Goal: Use online tool/utility: Use online tool/utility

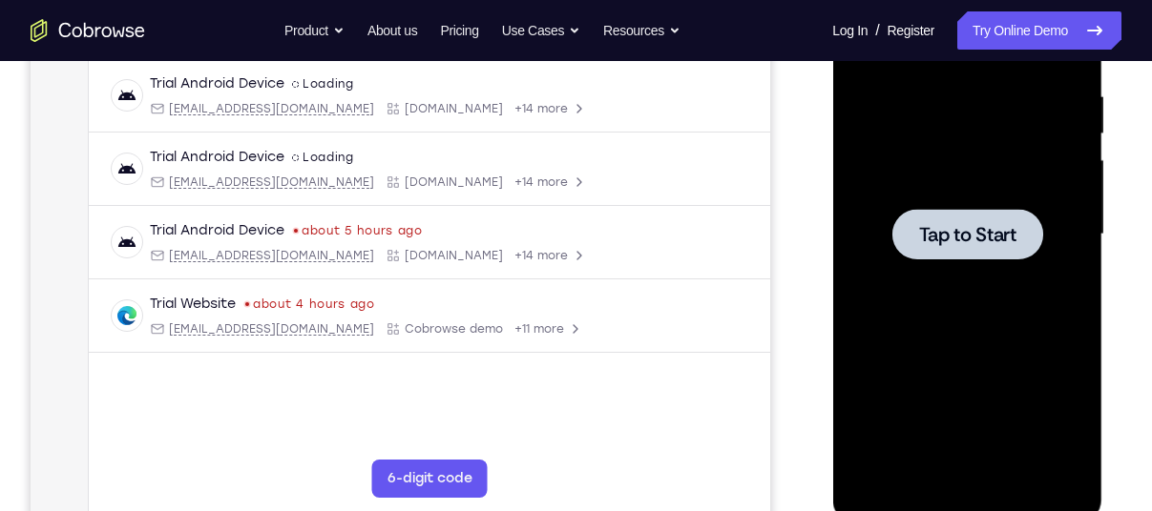
click at [1001, 184] on div at bounding box center [966, 235] width 240 height 534
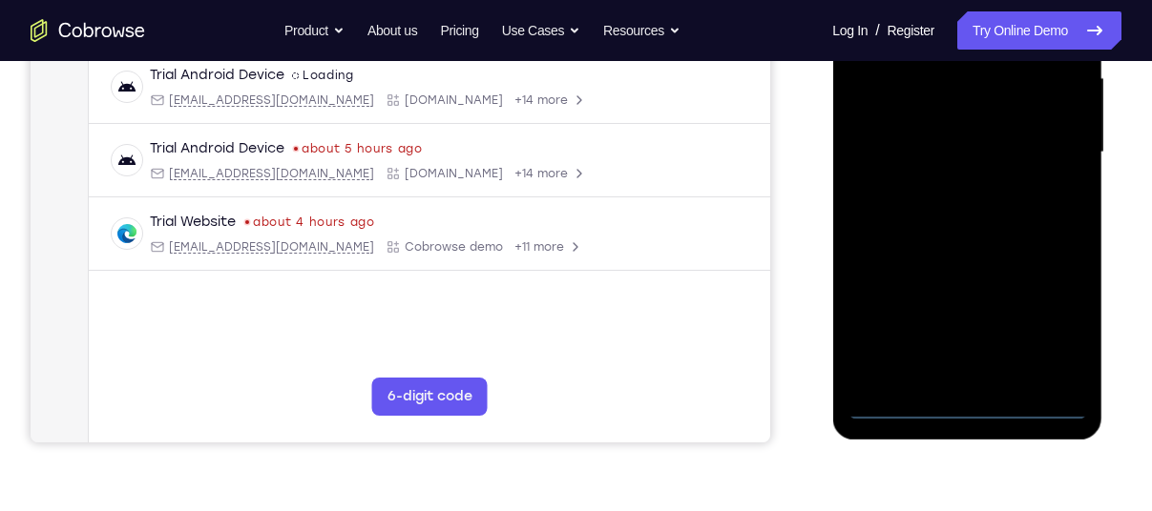
scroll to position [447, 0]
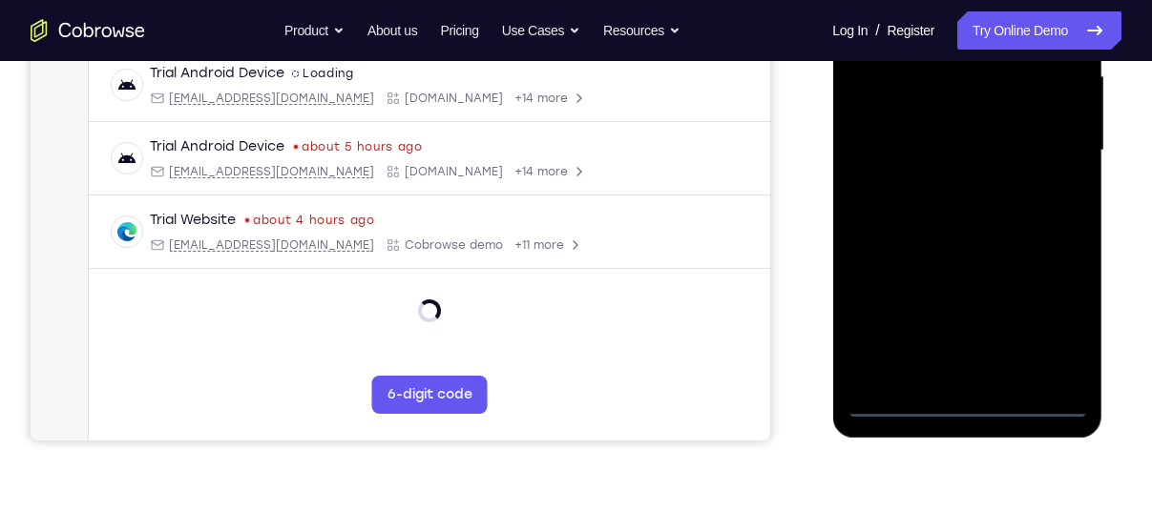
click at [966, 406] on div at bounding box center [966, 151] width 240 height 534
click at [1047, 315] on div at bounding box center [966, 151] width 240 height 534
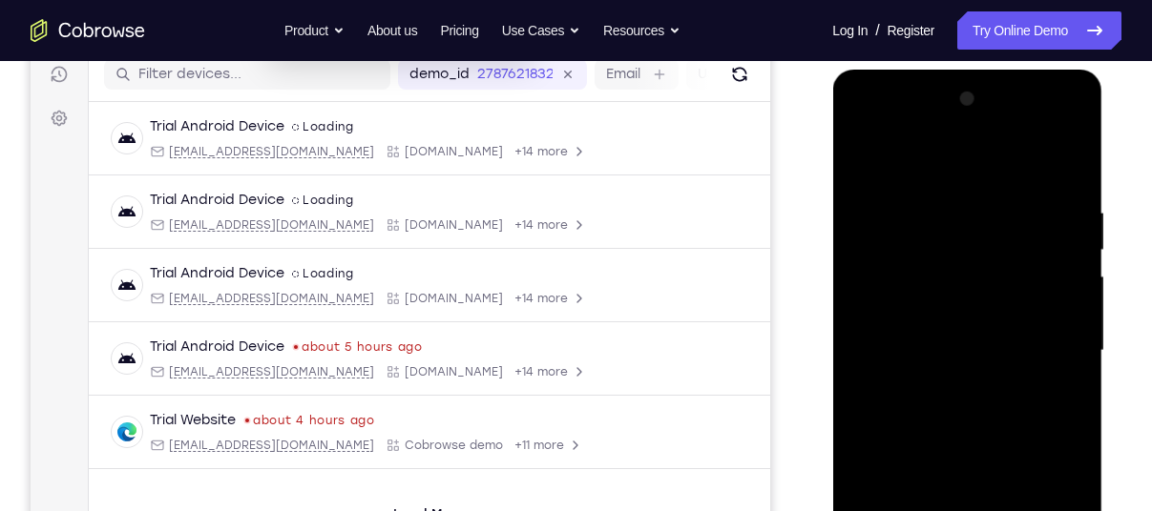
scroll to position [242, 0]
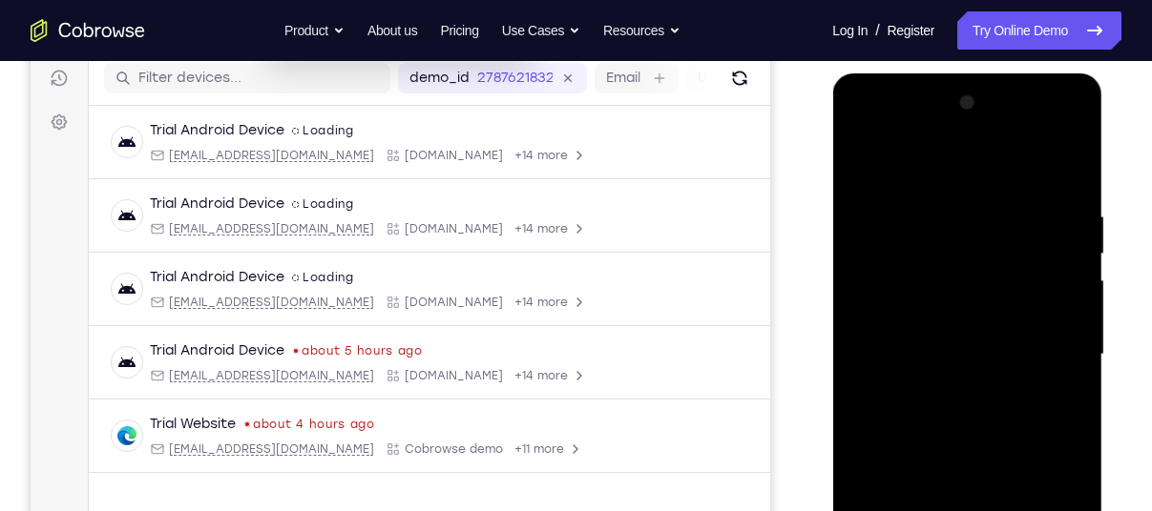
click at [998, 169] on div at bounding box center [966, 355] width 240 height 534
click at [1045, 337] on div at bounding box center [966, 355] width 240 height 534
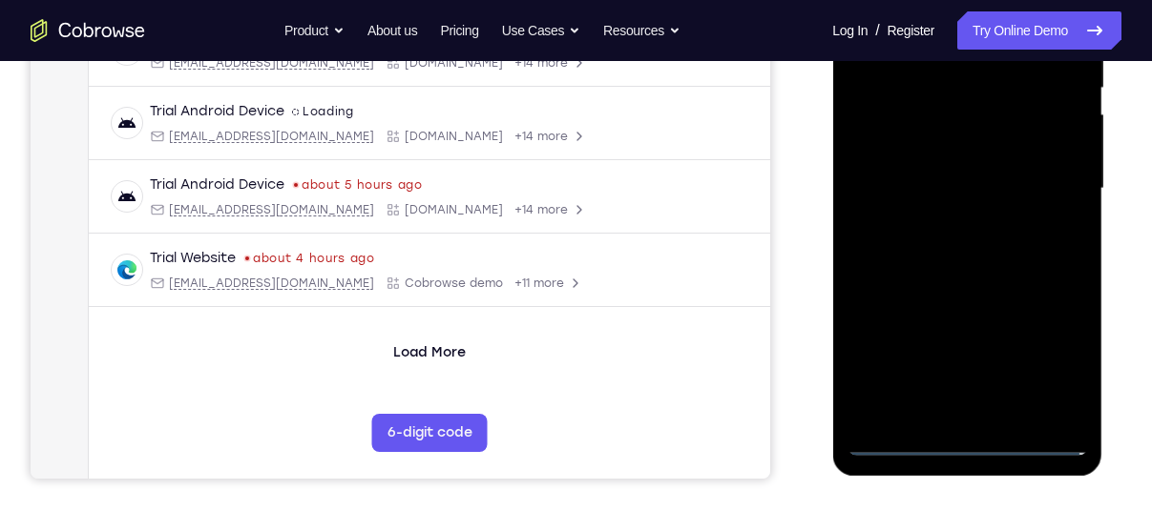
scroll to position [412, 0]
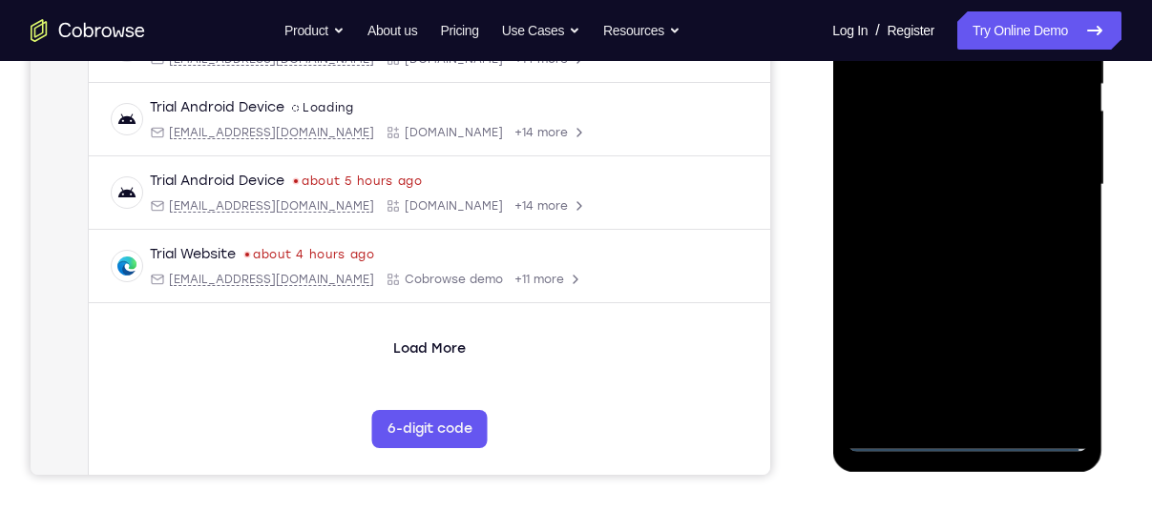
click at [980, 405] on div at bounding box center [966, 185] width 240 height 534
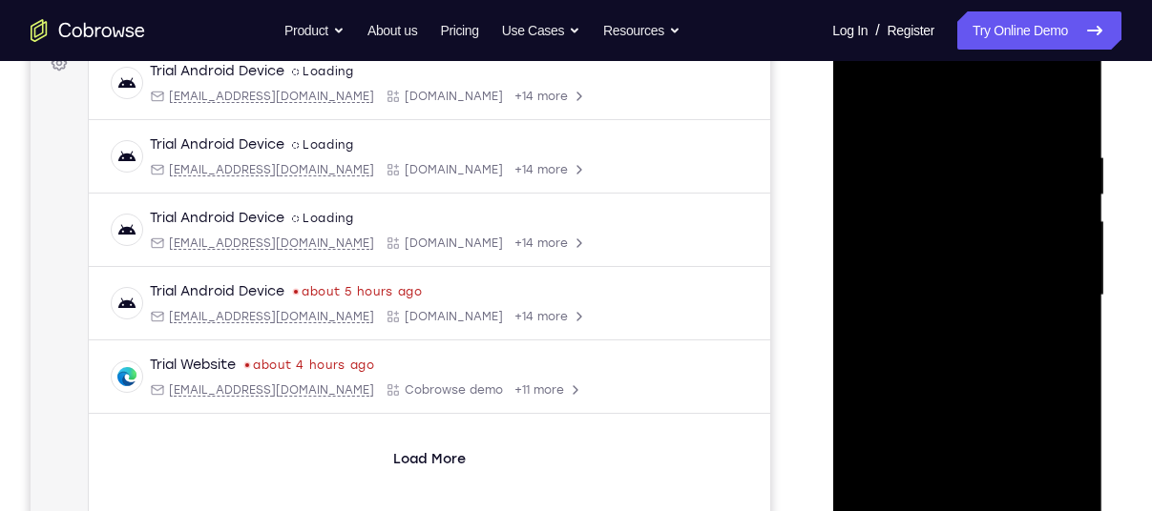
scroll to position [296, 0]
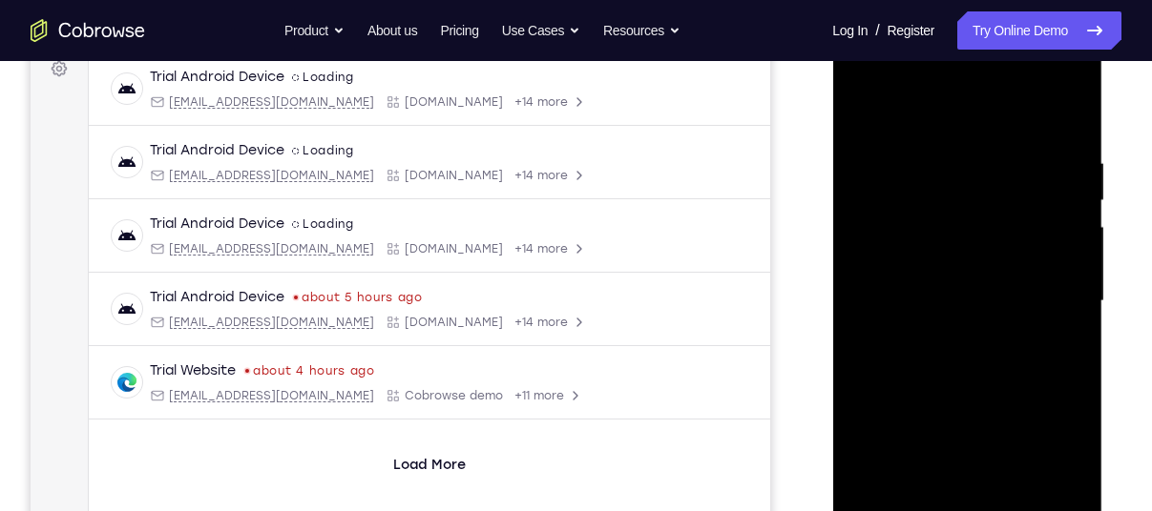
click at [951, 272] on div at bounding box center [966, 301] width 240 height 534
click at [1077, 419] on div at bounding box center [966, 301] width 240 height 534
click at [1053, 418] on div at bounding box center [966, 301] width 240 height 534
click at [1059, 453] on div at bounding box center [966, 301] width 240 height 534
click at [869, 449] on div at bounding box center [966, 301] width 240 height 534
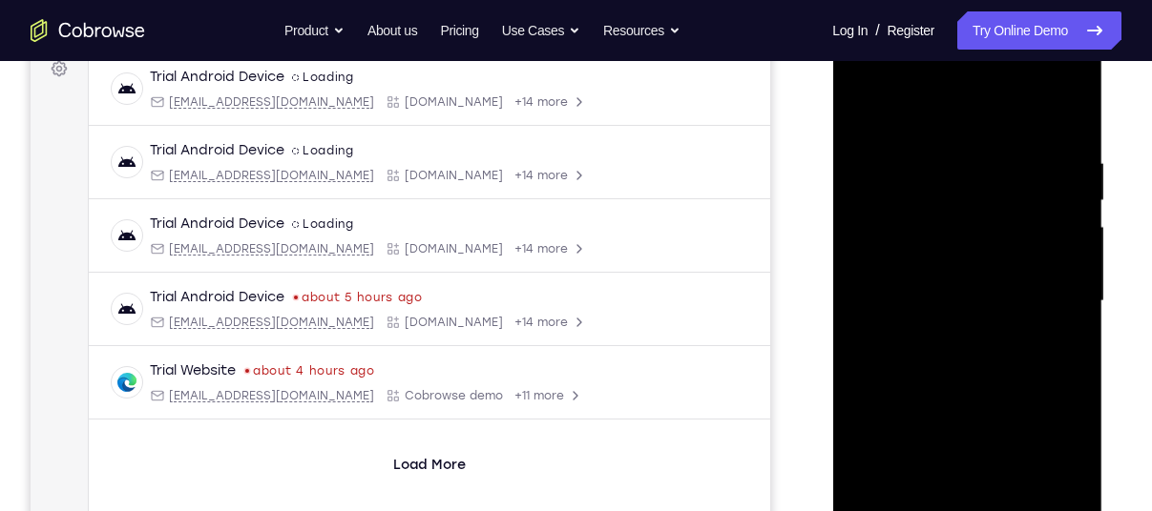
click at [917, 410] on div at bounding box center [966, 301] width 240 height 534
click at [1073, 484] on div at bounding box center [966, 301] width 240 height 534
click at [905, 415] on div at bounding box center [966, 301] width 240 height 534
click at [894, 448] on div at bounding box center [966, 301] width 240 height 534
click at [1038, 484] on div at bounding box center [966, 301] width 240 height 534
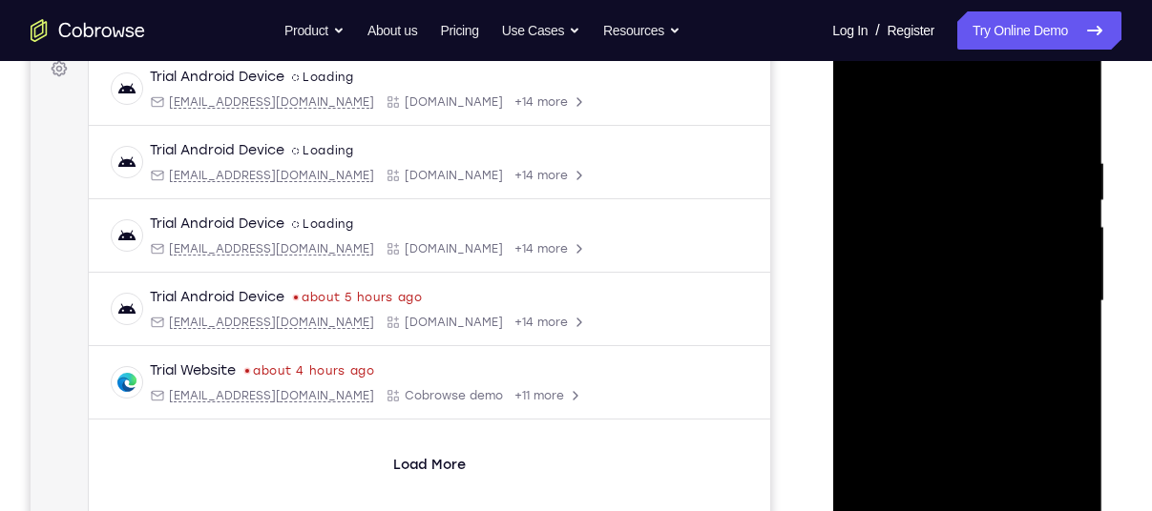
click at [871, 445] on div at bounding box center [966, 301] width 240 height 534
click at [949, 412] on div at bounding box center [966, 301] width 240 height 534
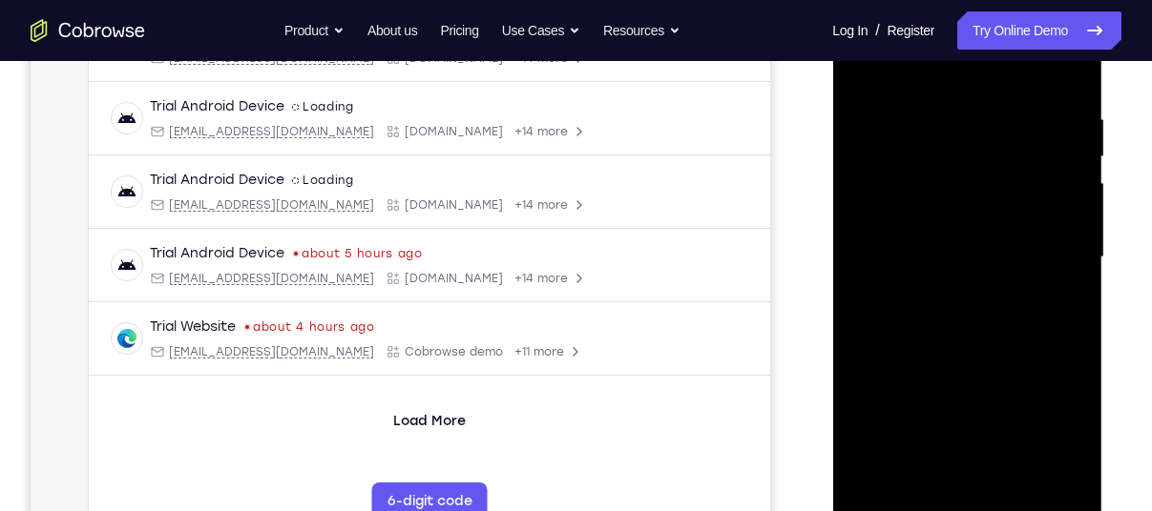
scroll to position [347, 0]
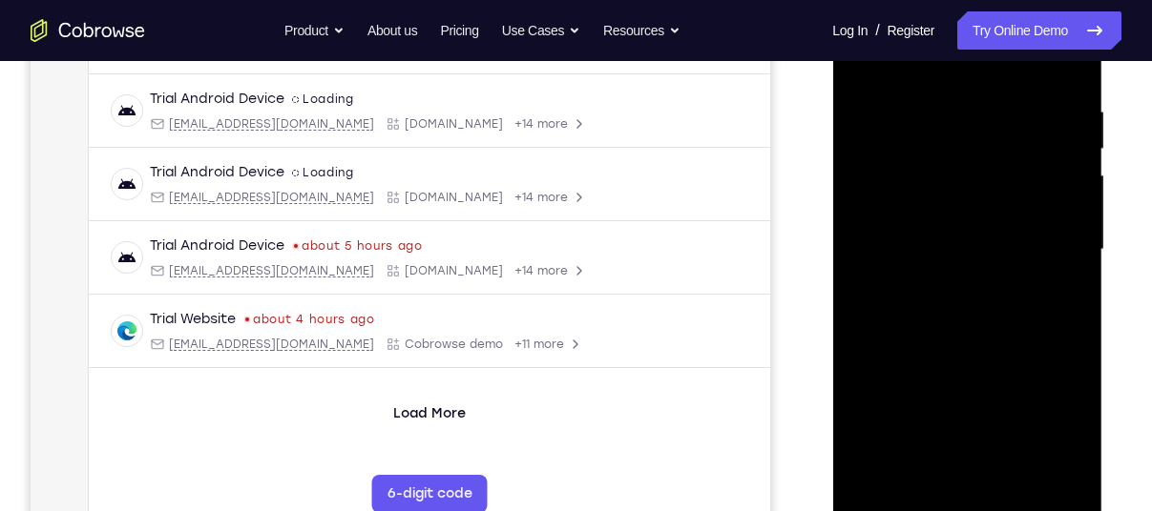
click at [887, 461] on div at bounding box center [966, 250] width 240 height 534
click at [964, 394] on div at bounding box center [966, 250] width 240 height 534
click at [1031, 431] on div at bounding box center [966, 250] width 240 height 534
click at [870, 405] on div at bounding box center [966, 250] width 240 height 534
click at [1030, 364] on div at bounding box center [966, 250] width 240 height 534
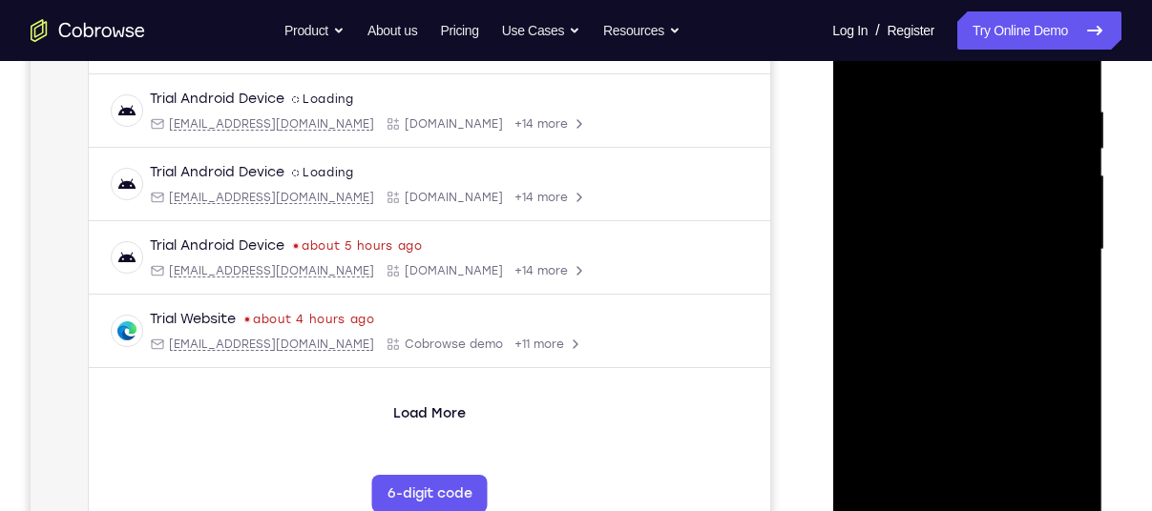
click at [1058, 391] on div at bounding box center [966, 250] width 240 height 534
click at [1037, 457] on div at bounding box center [966, 250] width 240 height 534
click at [943, 432] on div at bounding box center [966, 250] width 240 height 534
click at [1051, 365] on div at bounding box center [966, 250] width 240 height 534
click at [1034, 428] on div at bounding box center [966, 250] width 240 height 534
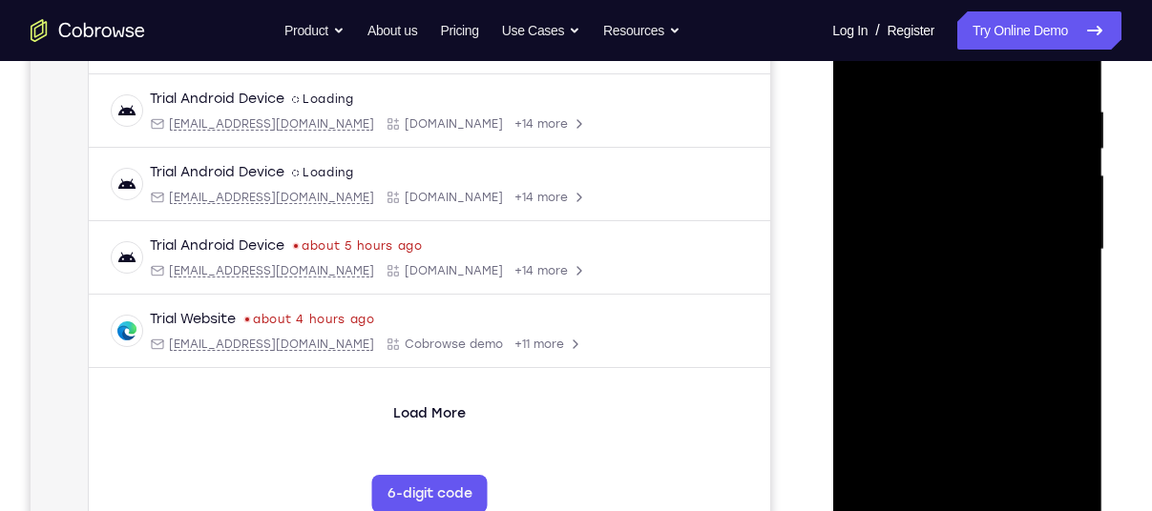
click at [1035, 222] on div at bounding box center [966, 250] width 240 height 534
click at [874, 396] on div at bounding box center [966, 250] width 240 height 534
click at [939, 387] on div at bounding box center [966, 250] width 240 height 534
click at [940, 426] on div at bounding box center [966, 250] width 240 height 534
click at [1039, 426] on div at bounding box center [966, 250] width 240 height 534
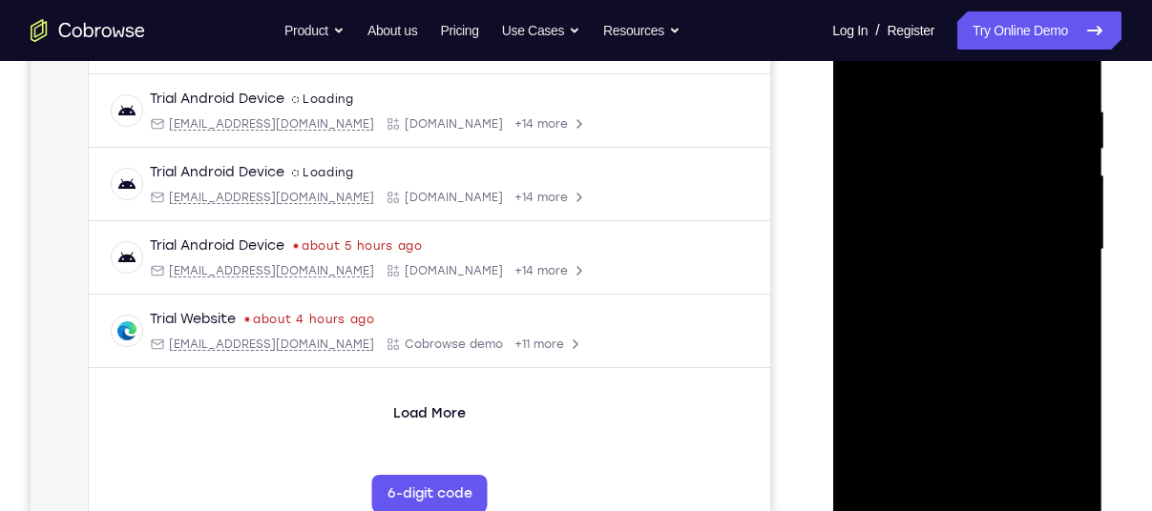
click at [865, 467] on div at bounding box center [966, 250] width 240 height 534
click at [1070, 394] on div at bounding box center [966, 250] width 240 height 534
click at [901, 359] on div at bounding box center [966, 250] width 240 height 534
click at [865, 362] on div at bounding box center [966, 250] width 240 height 534
click at [862, 365] on div at bounding box center [966, 250] width 240 height 534
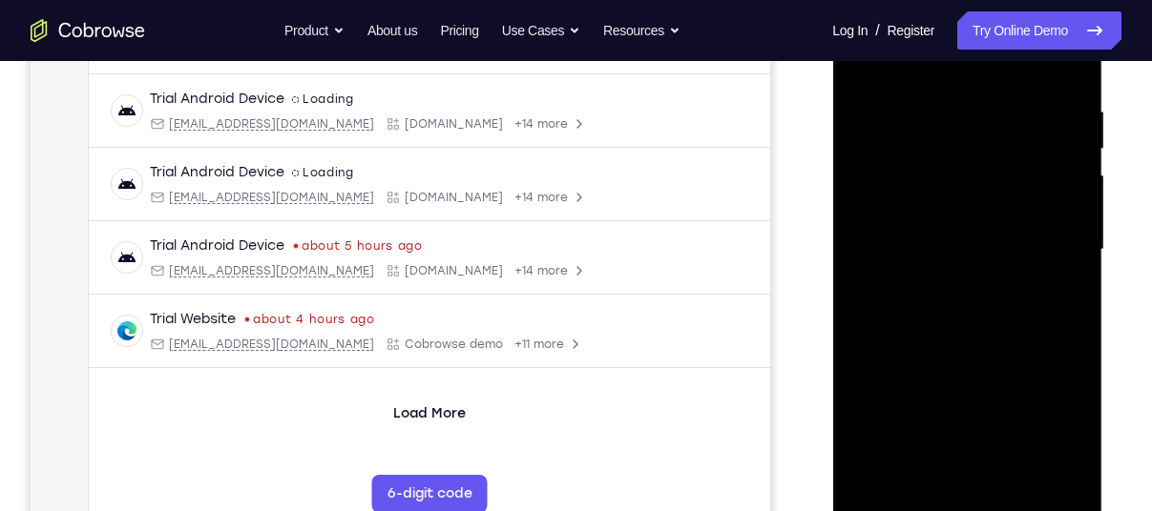
click at [883, 361] on div at bounding box center [966, 250] width 240 height 534
click at [1077, 360] on div at bounding box center [966, 250] width 240 height 534
click at [888, 364] on div at bounding box center [966, 250] width 240 height 534
click at [904, 364] on div at bounding box center [966, 250] width 240 height 534
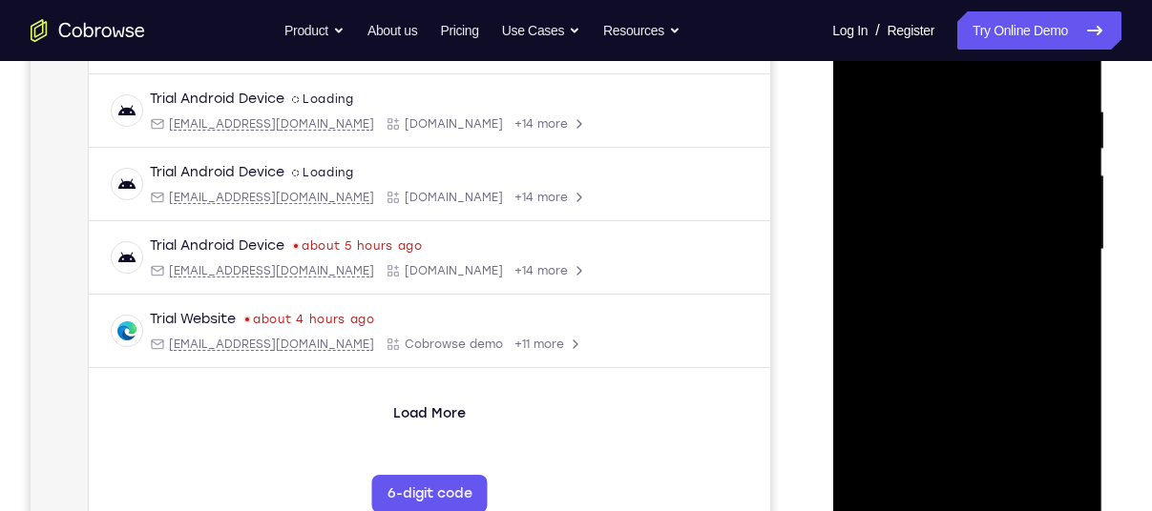
click at [978, 249] on div at bounding box center [966, 250] width 240 height 534
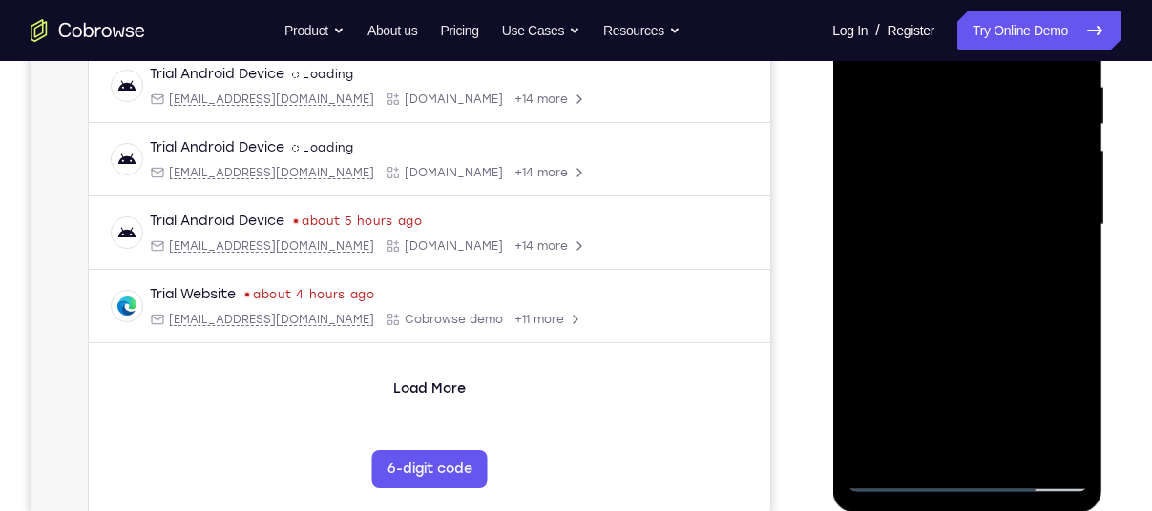
scroll to position [372, 0]
click at [976, 312] on div at bounding box center [966, 225] width 240 height 534
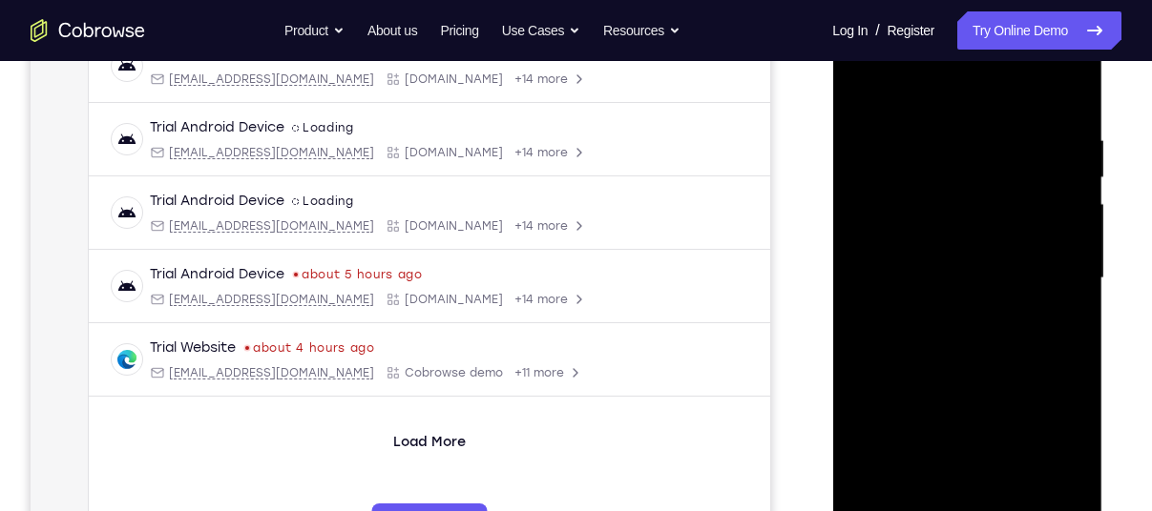
scroll to position [319, 0]
drag, startPoint x: 938, startPoint y: 102, endPoint x: 972, endPoint y: 77, distance: 42.4
click at [972, 77] on div at bounding box center [966, 278] width 240 height 534
click at [1070, 78] on div at bounding box center [966, 278] width 240 height 534
click at [1038, 114] on div at bounding box center [966, 278] width 240 height 534
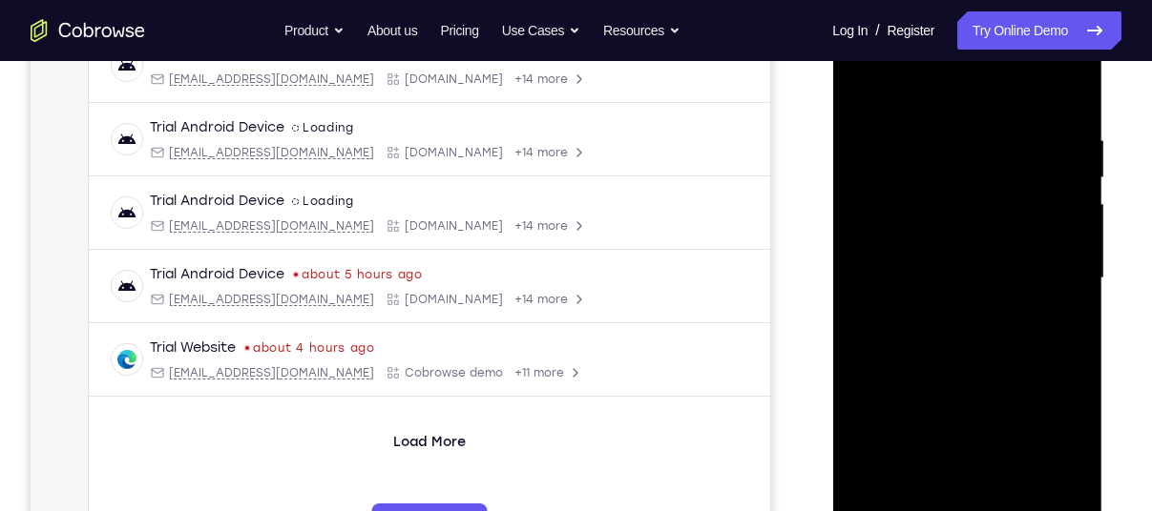
click at [1003, 115] on div at bounding box center [966, 278] width 240 height 534
click at [864, 87] on div at bounding box center [966, 278] width 240 height 534
click at [911, 120] on div at bounding box center [966, 278] width 240 height 534
click at [866, 82] on div at bounding box center [966, 278] width 240 height 534
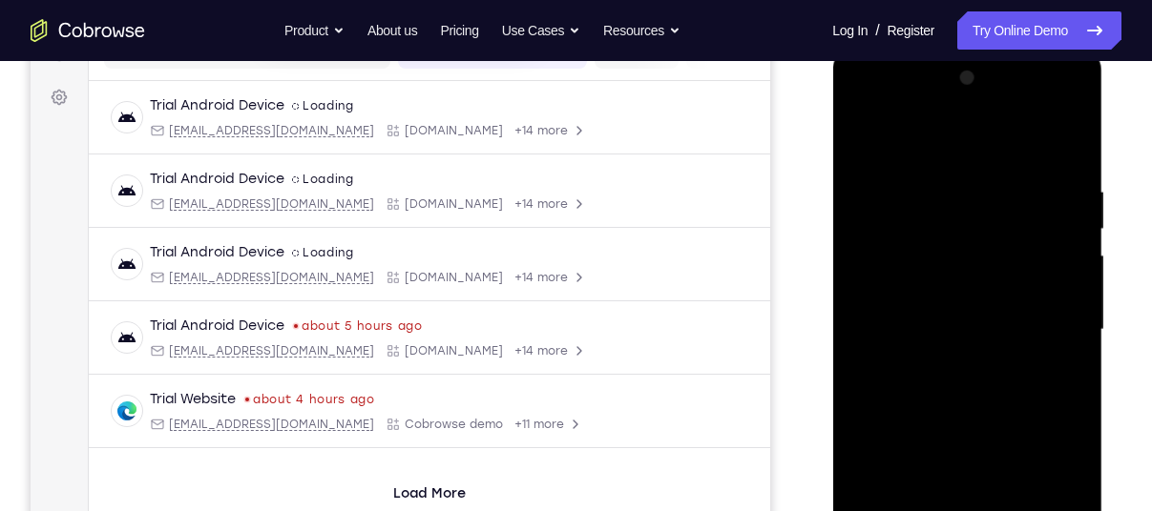
scroll to position [264, 0]
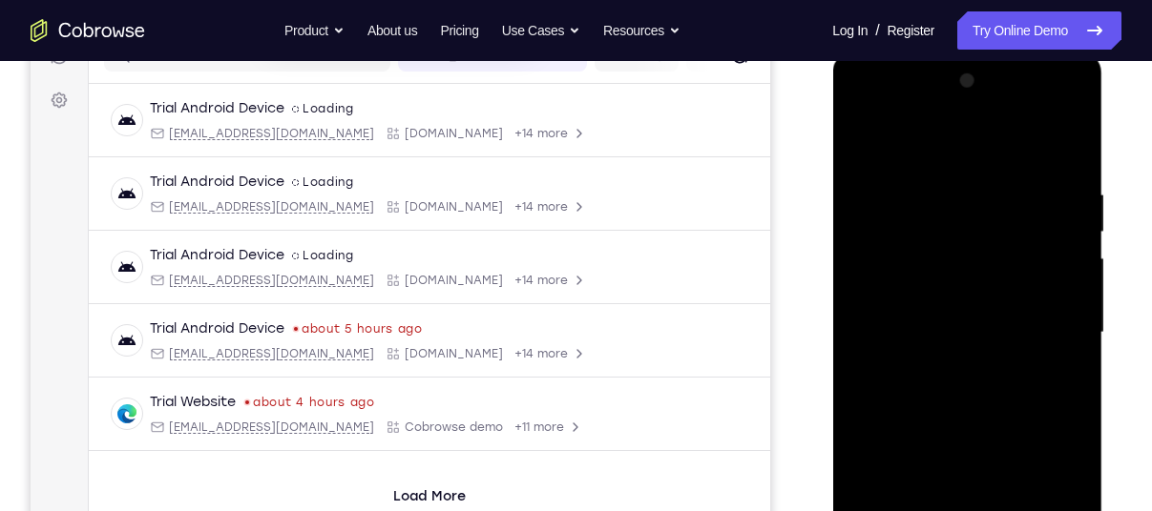
click at [865, 143] on div at bounding box center [966, 333] width 240 height 534
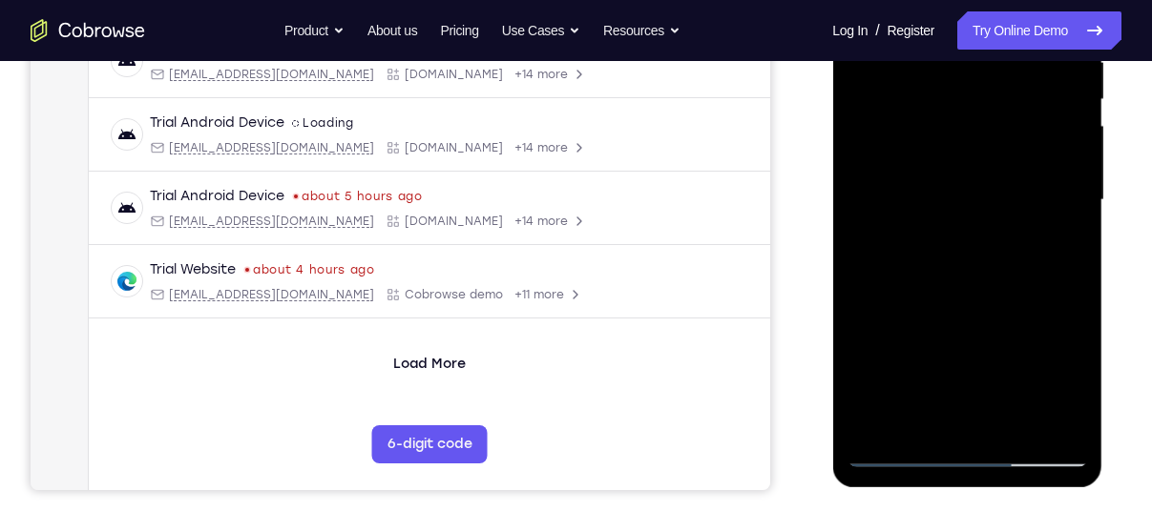
scroll to position [398, 0]
click at [1069, 271] on div at bounding box center [966, 199] width 240 height 534
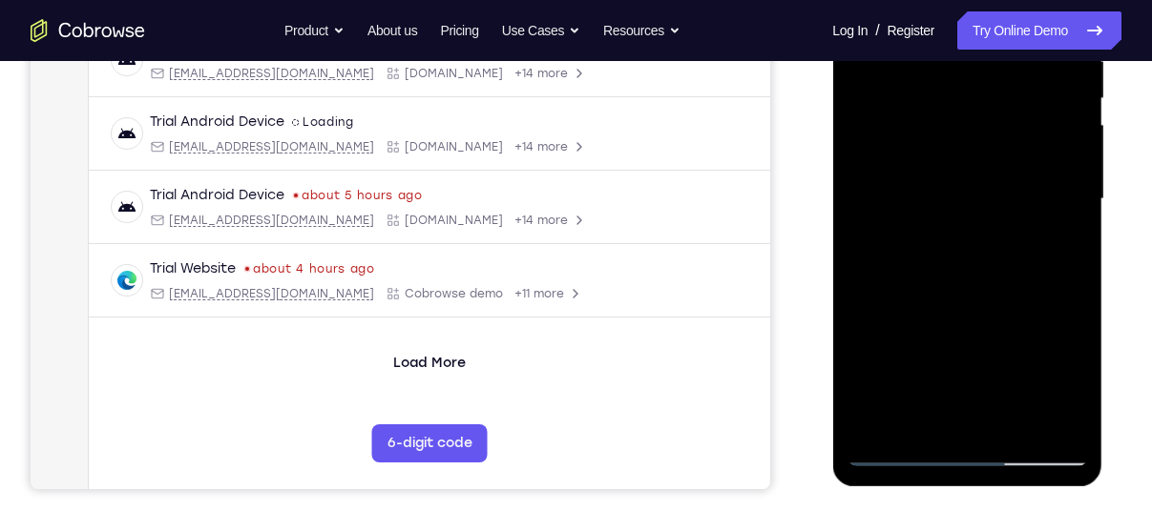
click at [896, 94] on div at bounding box center [966, 199] width 240 height 534
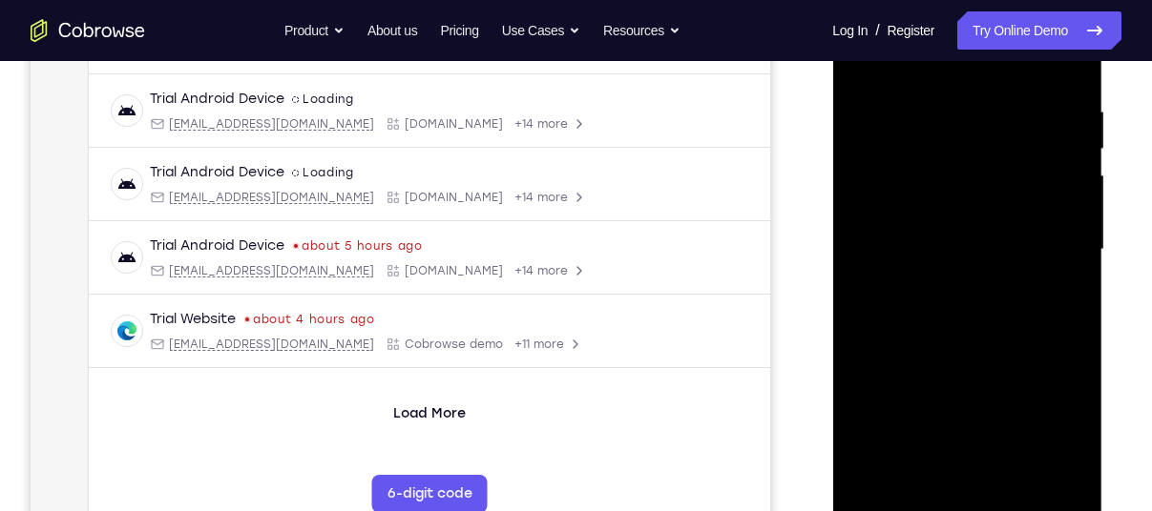
click at [1024, 114] on div at bounding box center [966, 250] width 240 height 534
click at [978, 350] on div at bounding box center [966, 250] width 240 height 534
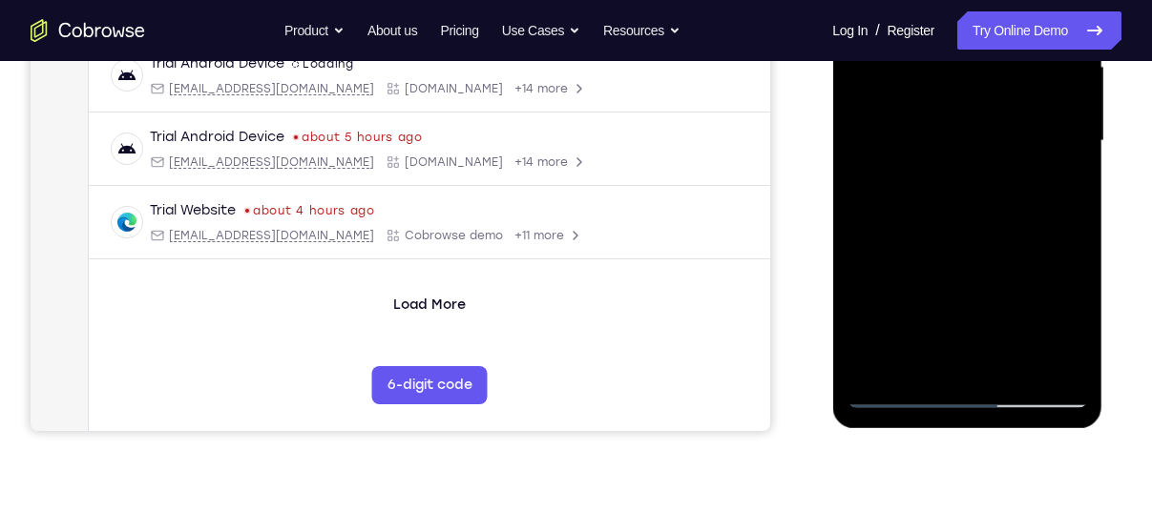
scroll to position [460, 0]
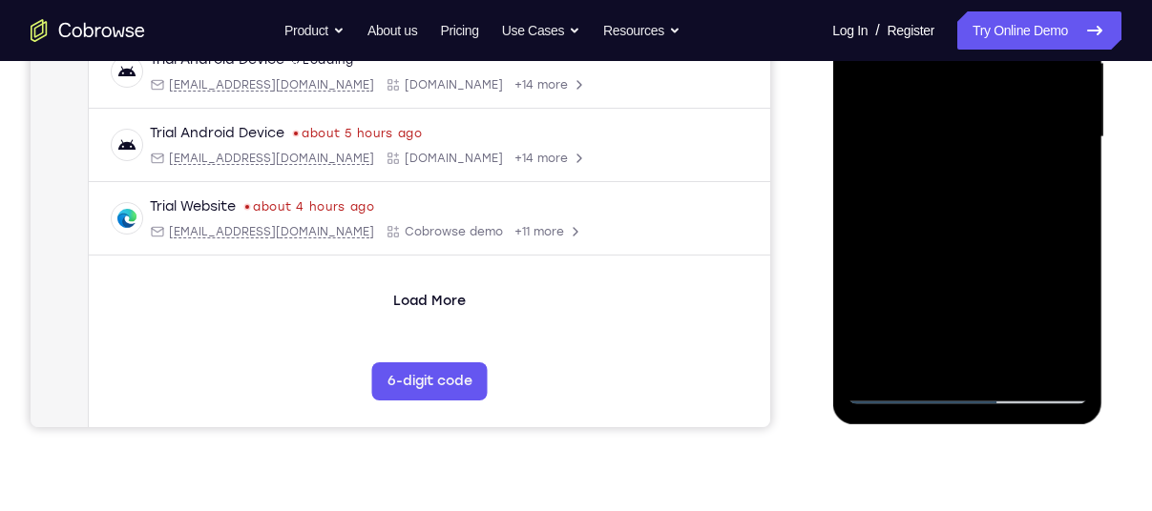
click at [930, 356] on div at bounding box center [966, 137] width 240 height 534
click at [873, 325] on div at bounding box center [966, 137] width 240 height 534
click at [875, 281] on div at bounding box center [966, 137] width 240 height 534
click at [992, 283] on div at bounding box center [966, 137] width 240 height 534
click at [970, 356] on div at bounding box center [966, 137] width 240 height 534
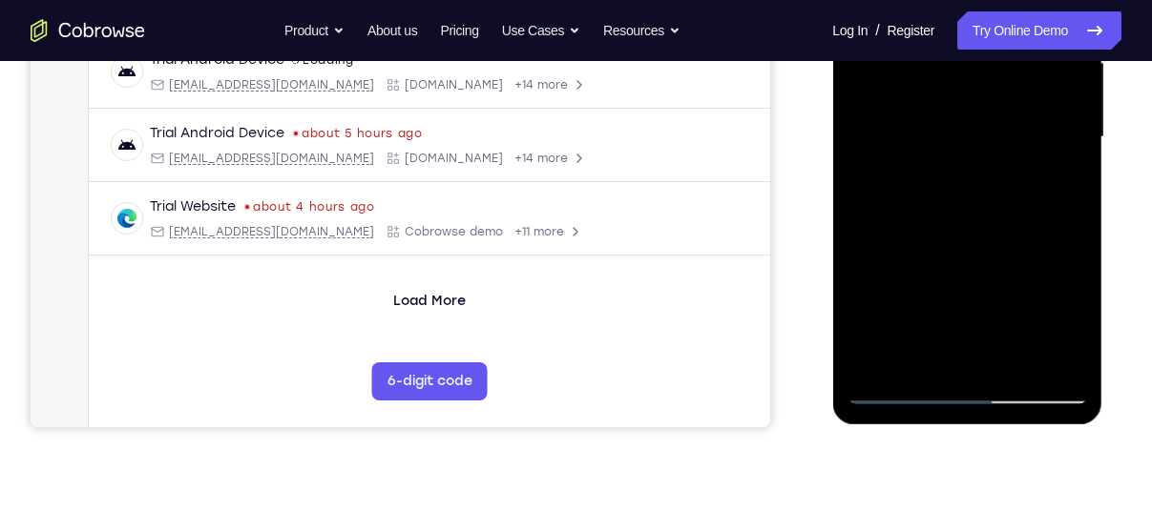
click at [902, 255] on div at bounding box center [966, 137] width 240 height 534
click at [1057, 289] on div at bounding box center [966, 137] width 240 height 534
click at [1002, 338] on div at bounding box center [966, 137] width 240 height 534
click at [1069, 319] on div at bounding box center [966, 137] width 240 height 534
click at [990, 353] on div at bounding box center [966, 137] width 240 height 534
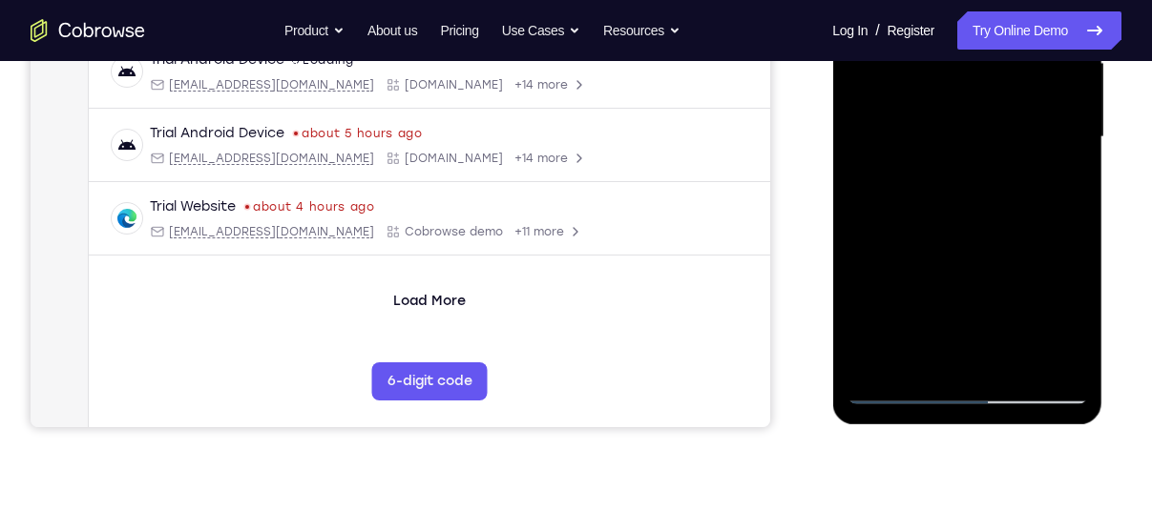
click at [914, 287] on div at bounding box center [966, 137] width 240 height 534
click at [1011, 323] on div at bounding box center [966, 137] width 240 height 534
click at [1031, 254] on div at bounding box center [966, 137] width 240 height 534
click at [867, 281] on div at bounding box center [966, 137] width 240 height 534
click at [1061, 190] on div at bounding box center [966, 137] width 240 height 534
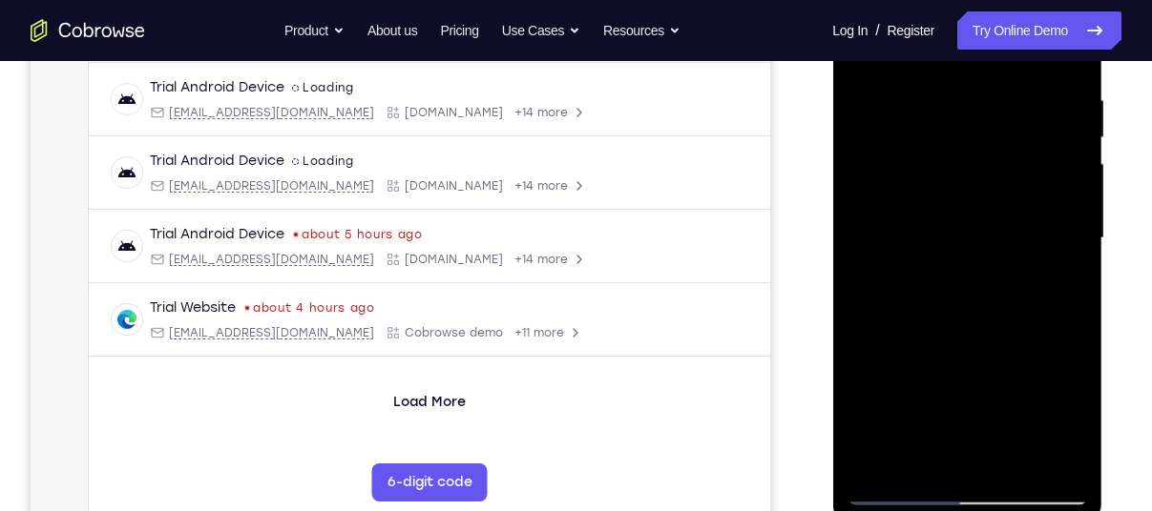
scroll to position [300, 0]
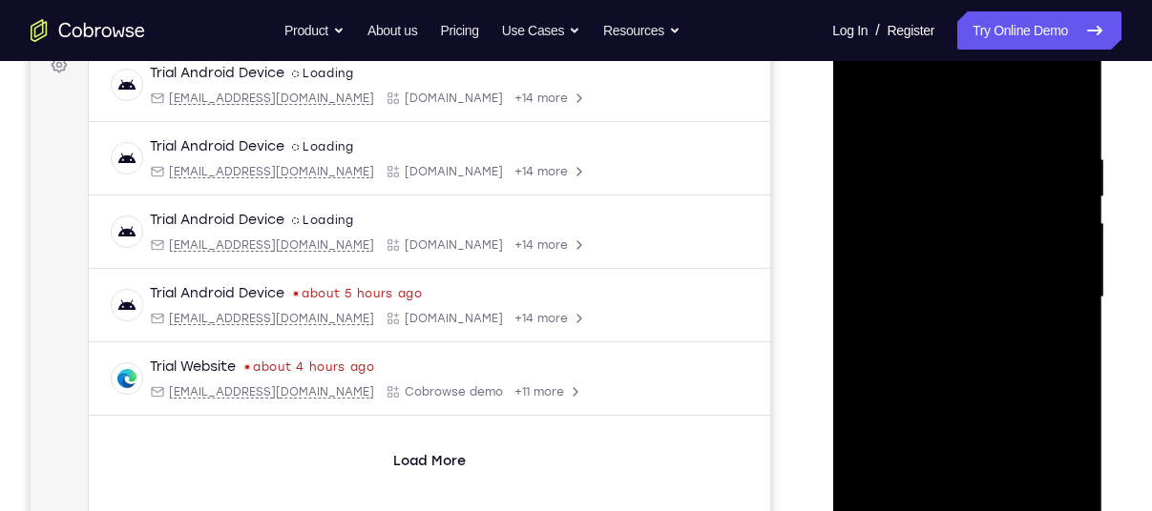
click at [866, 105] on div at bounding box center [966, 298] width 240 height 534
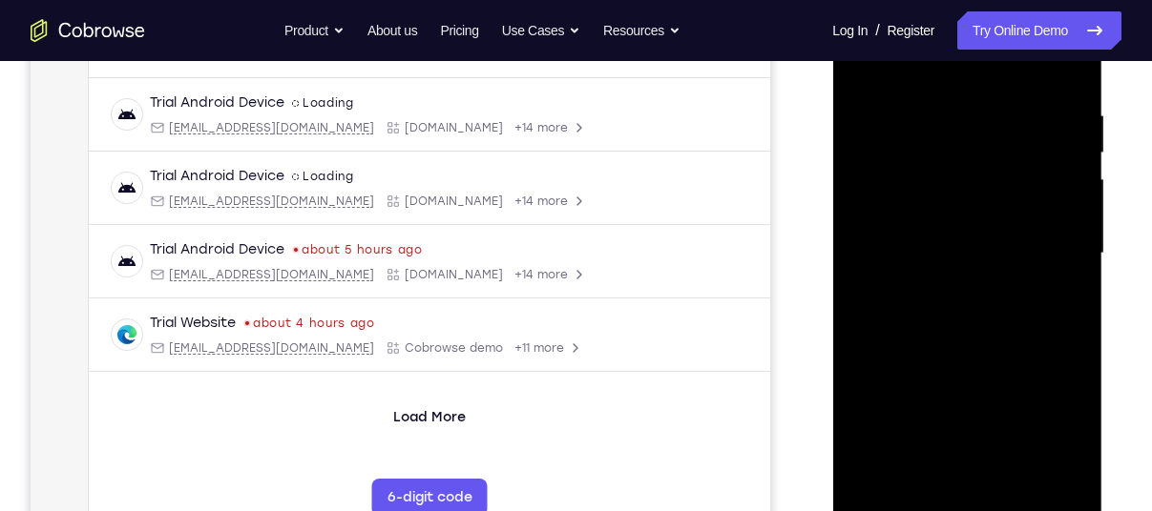
scroll to position [397, 0]
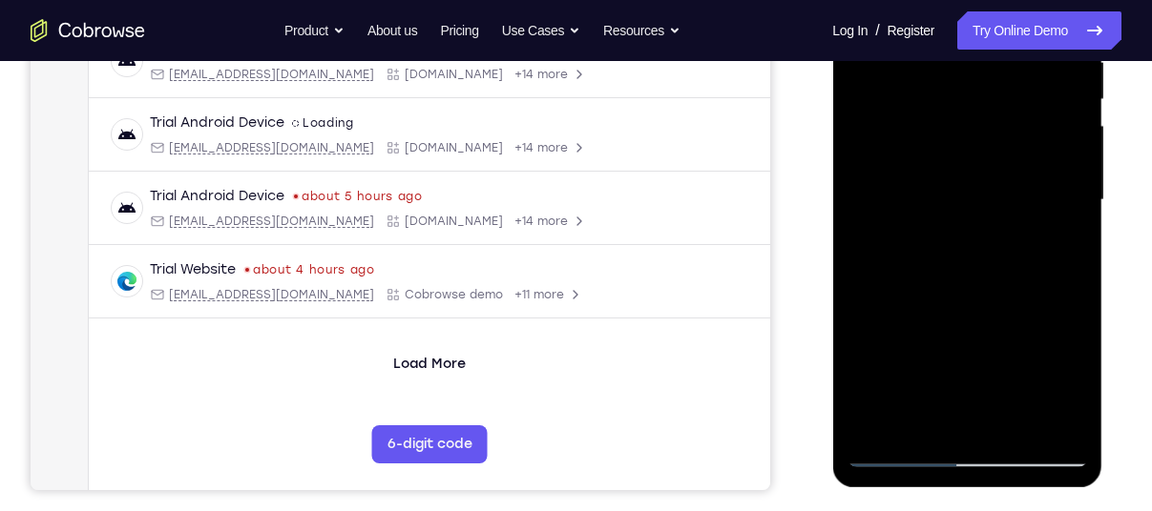
drag, startPoint x: 940, startPoint y: 328, endPoint x: 968, endPoint y: 252, distance: 81.2
click at [968, 252] on div at bounding box center [966, 200] width 240 height 534
drag, startPoint x: 949, startPoint y: 363, endPoint x: 989, endPoint y: 278, distance: 93.5
click at [989, 278] on div at bounding box center [966, 200] width 240 height 534
drag, startPoint x: 960, startPoint y: 317, endPoint x: 991, endPoint y: 232, distance: 90.6
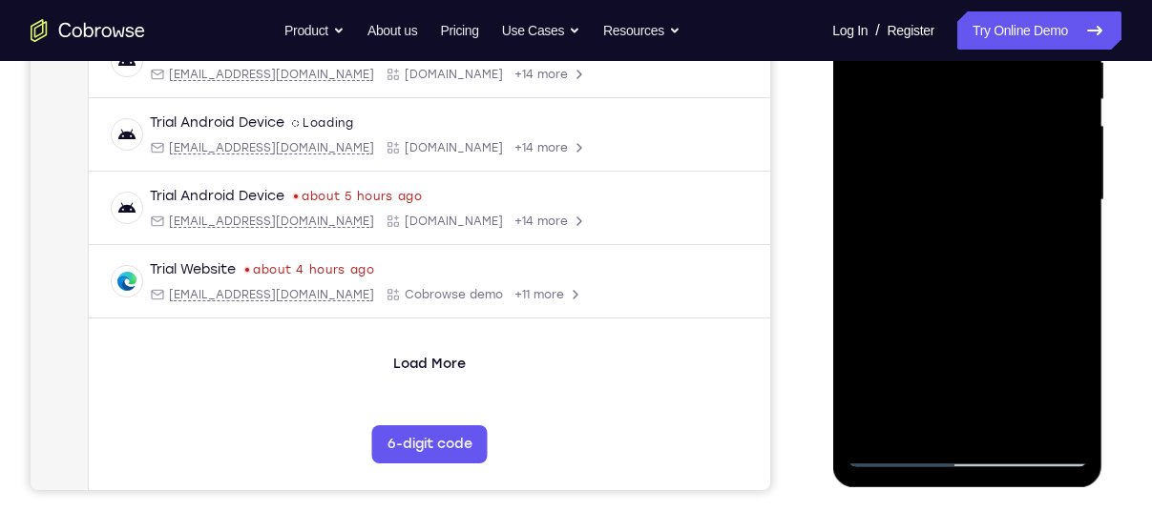
click at [991, 232] on div at bounding box center [966, 200] width 240 height 534
drag, startPoint x: 937, startPoint y: 343, endPoint x: 959, endPoint y: 290, distance: 56.9
click at [959, 290] on div at bounding box center [966, 200] width 240 height 534
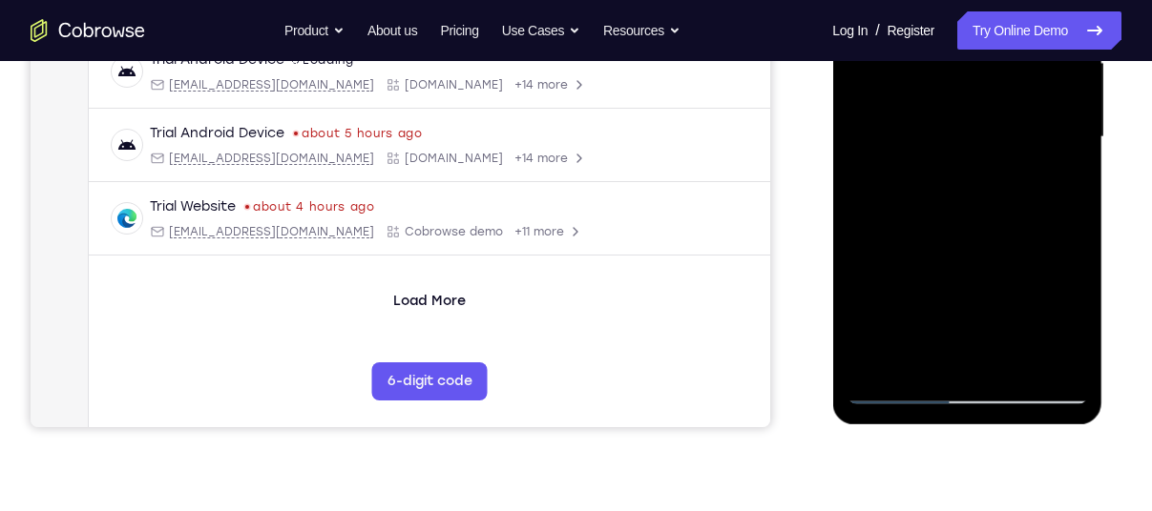
scroll to position [477, 0]
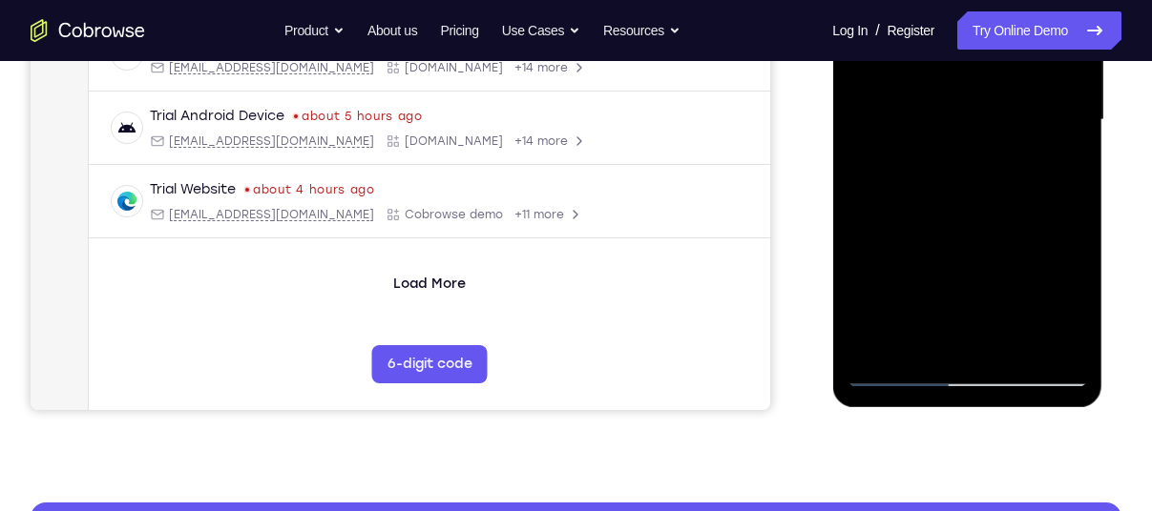
drag, startPoint x: 966, startPoint y: 315, endPoint x: 996, endPoint y: 233, distance: 87.6
click at [996, 233] on div at bounding box center [966, 120] width 240 height 534
drag, startPoint x: 950, startPoint y: 287, endPoint x: 975, endPoint y: 227, distance: 65.0
click at [975, 227] on div at bounding box center [966, 120] width 240 height 534
drag, startPoint x: 963, startPoint y: 267, endPoint x: 994, endPoint y: 210, distance: 65.3
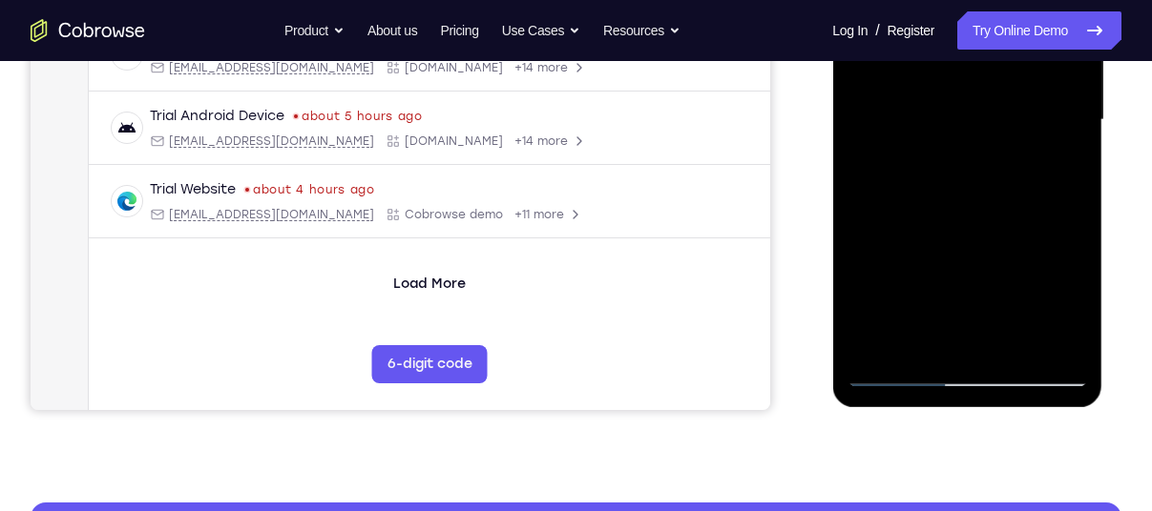
click at [994, 210] on div at bounding box center [966, 120] width 240 height 534
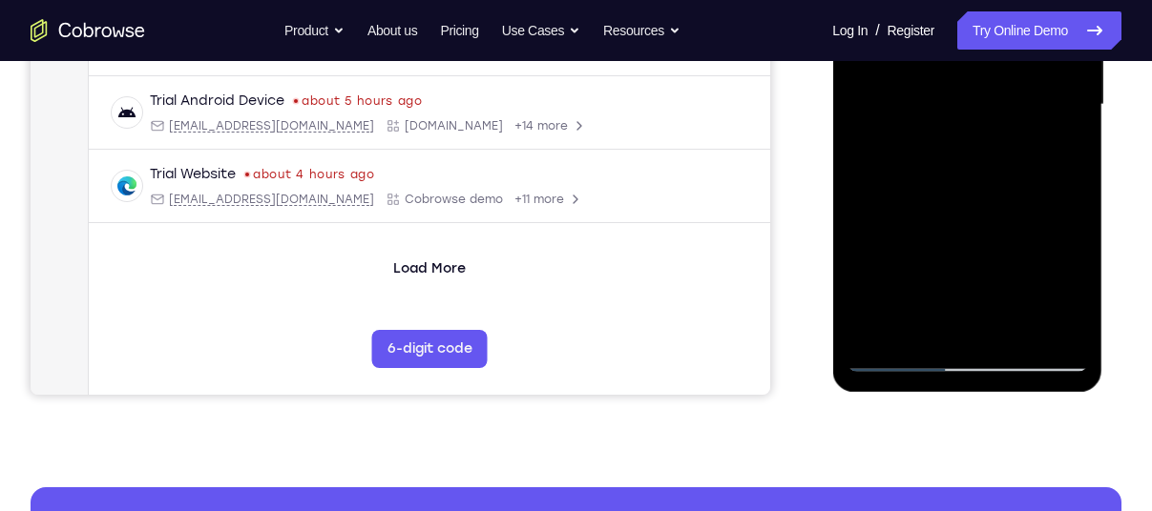
scroll to position [494, 0]
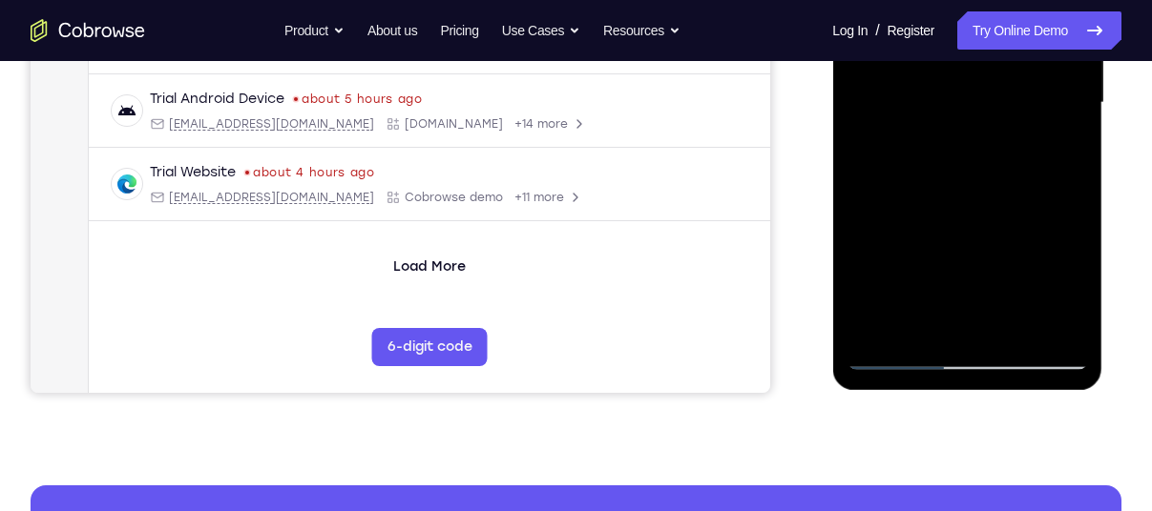
drag, startPoint x: 980, startPoint y: 252, endPoint x: 1018, endPoint y: 175, distance: 86.2
click at [1018, 175] on div at bounding box center [966, 103] width 240 height 534
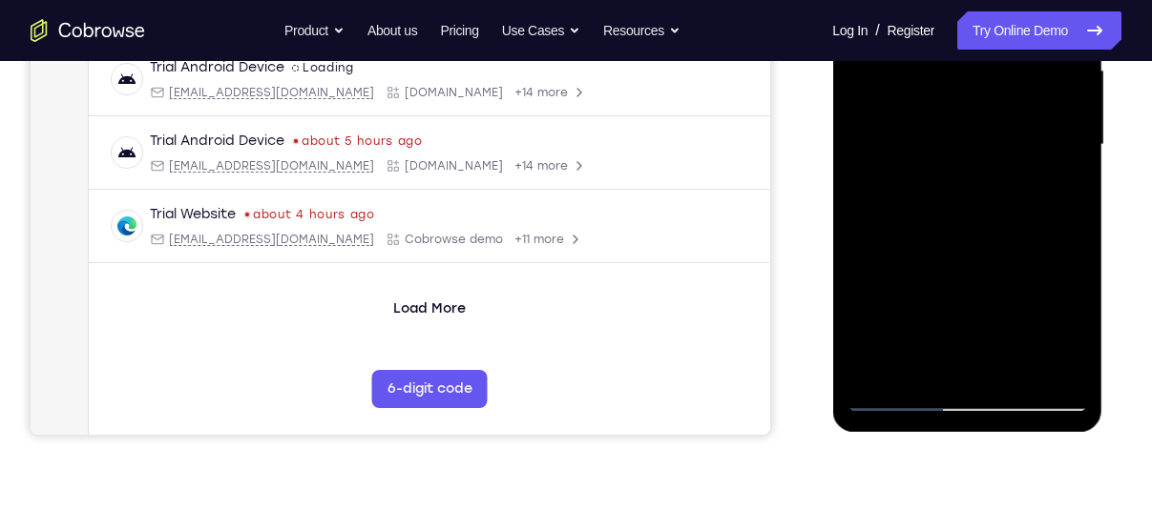
scroll to position [436, 0]
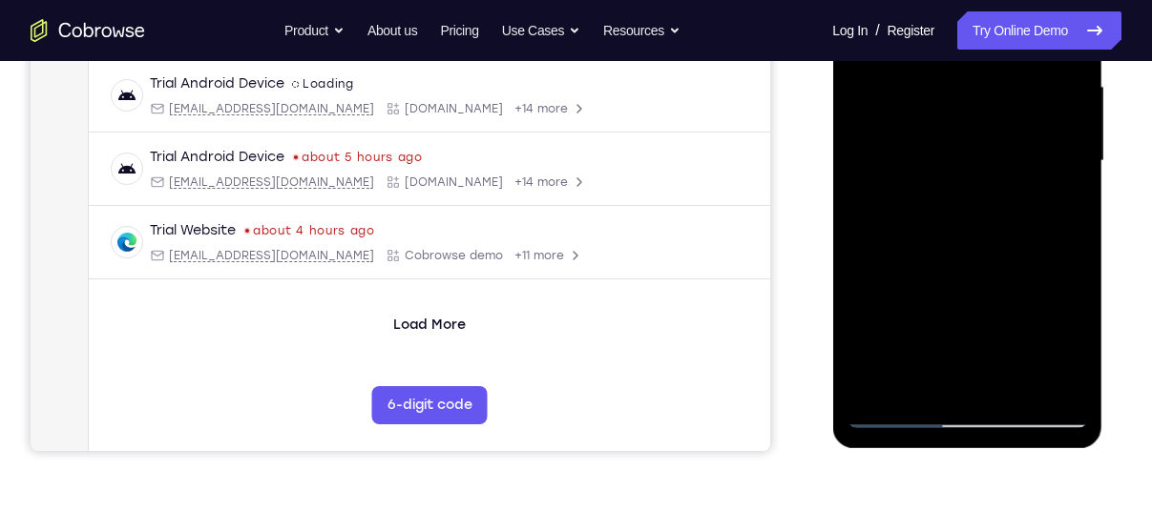
drag, startPoint x: 989, startPoint y: 243, endPoint x: 1025, endPoint y: 161, distance: 89.7
click at [1025, 161] on div at bounding box center [966, 161] width 240 height 534
click at [930, 303] on div at bounding box center [966, 161] width 240 height 534
click at [906, 371] on div at bounding box center [966, 161] width 240 height 534
click at [865, 338] on div at bounding box center [966, 161] width 240 height 534
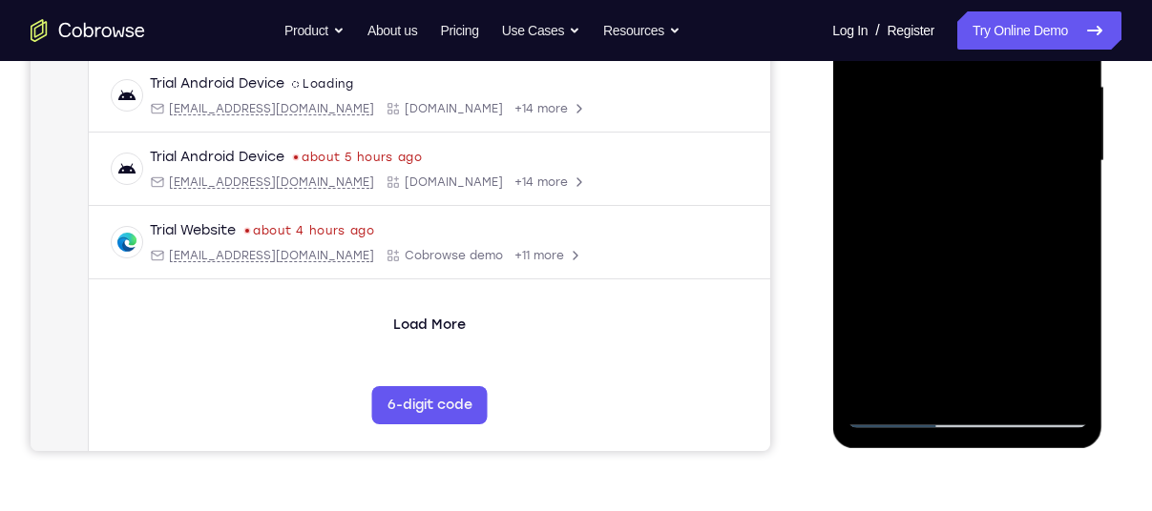
click at [871, 314] on div at bounding box center [966, 161] width 240 height 534
click at [989, 305] on div at bounding box center [966, 161] width 240 height 534
click at [976, 369] on div at bounding box center [966, 161] width 240 height 534
click at [900, 279] on div at bounding box center [966, 161] width 240 height 534
click at [1058, 307] on div at bounding box center [966, 161] width 240 height 534
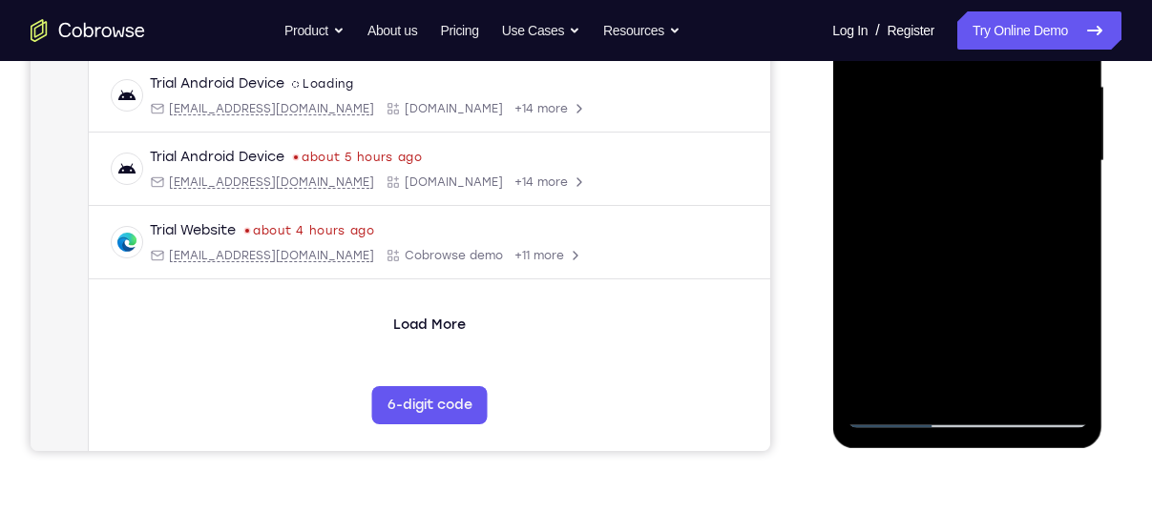
click at [979, 381] on div at bounding box center [966, 161] width 240 height 534
click at [867, 306] on div at bounding box center [966, 161] width 240 height 534
click at [990, 349] on div at bounding box center [966, 161] width 240 height 534
click at [874, 309] on div at bounding box center [966, 161] width 240 height 534
click at [932, 276] on div at bounding box center [966, 161] width 240 height 534
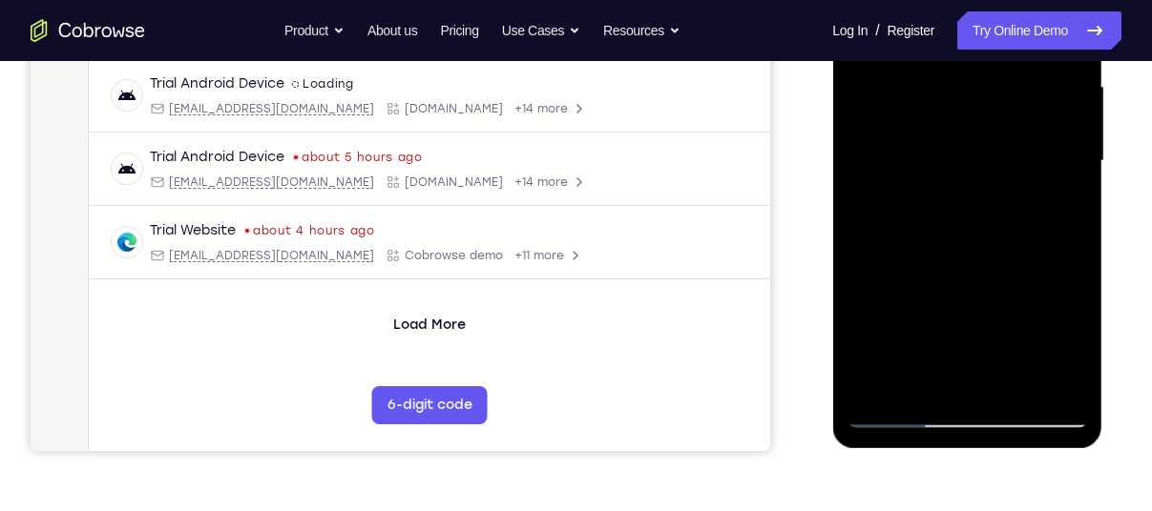
click at [1054, 208] on div at bounding box center [966, 161] width 240 height 534
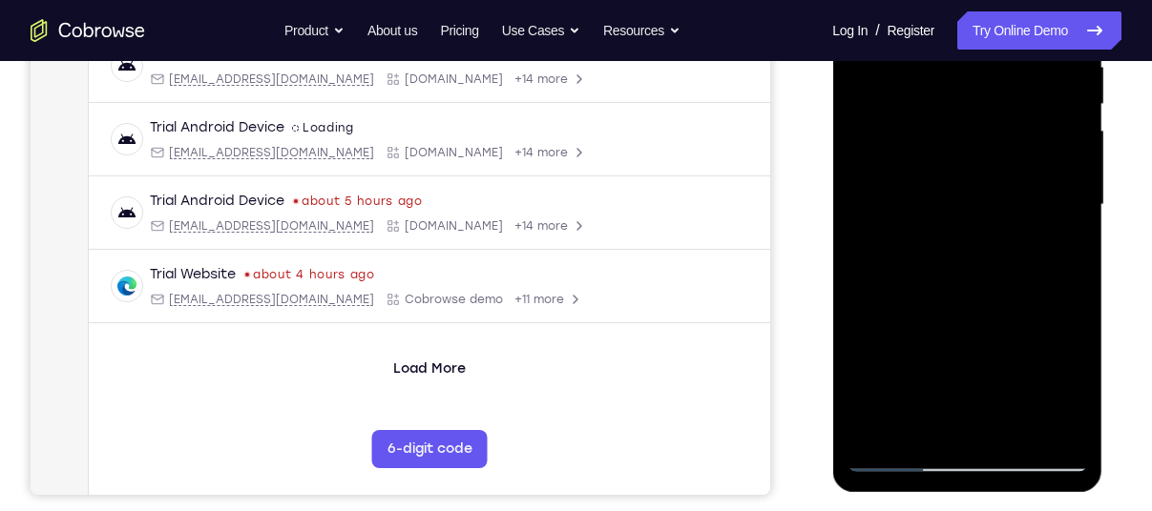
scroll to position [393, 0]
click at [874, 385] on div at bounding box center [966, 204] width 240 height 534
click at [939, 351] on div at bounding box center [966, 204] width 240 height 534
click at [911, 322] on div at bounding box center [966, 204] width 240 height 534
click at [1010, 385] on div at bounding box center [966, 204] width 240 height 534
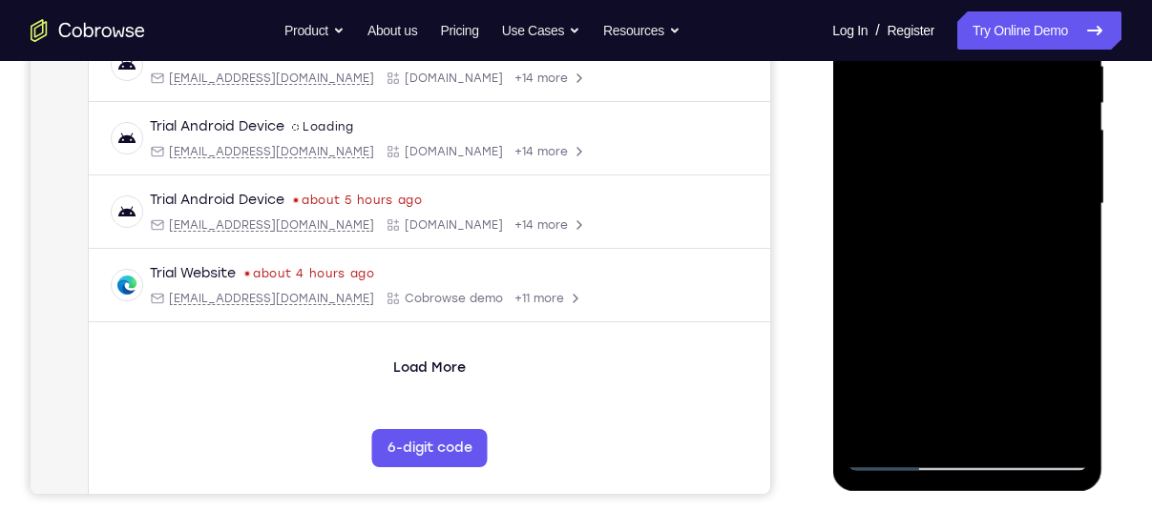
click at [1041, 347] on div at bounding box center [966, 204] width 240 height 534
click at [1067, 249] on div at bounding box center [966, 204] width 240 height 534
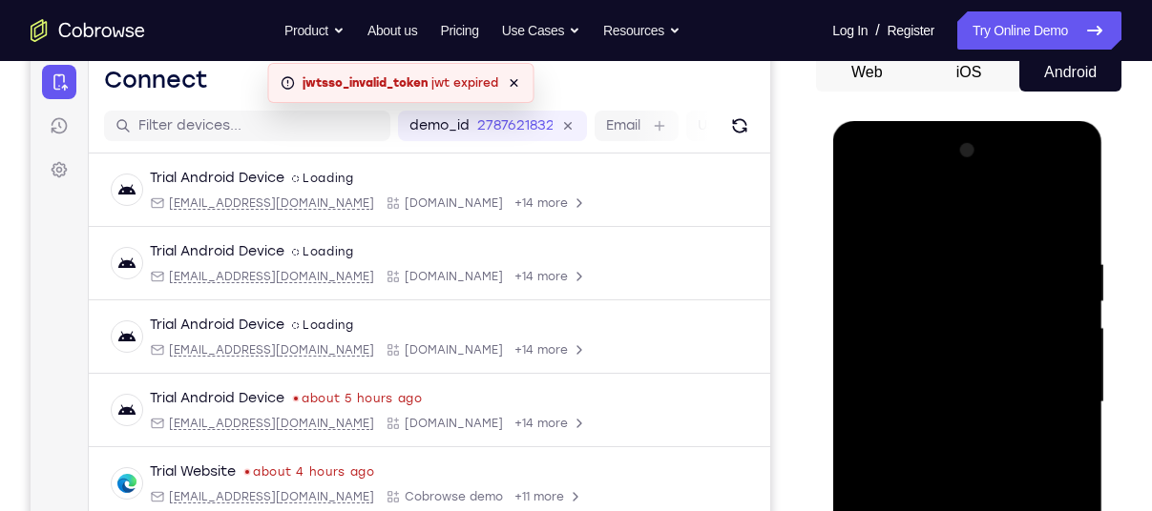
scroll to position [183, 0]
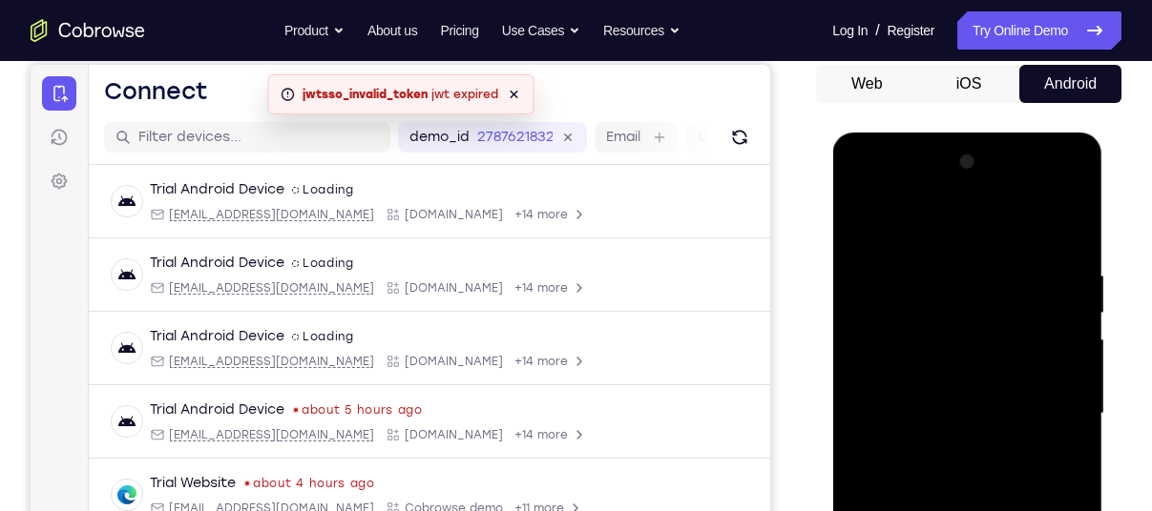
click at [864, 217] on div at bounding box center [966, 414] width 240 height 534
click at [864, 222] on div at bounding box center [966, 414] width 240 height 534
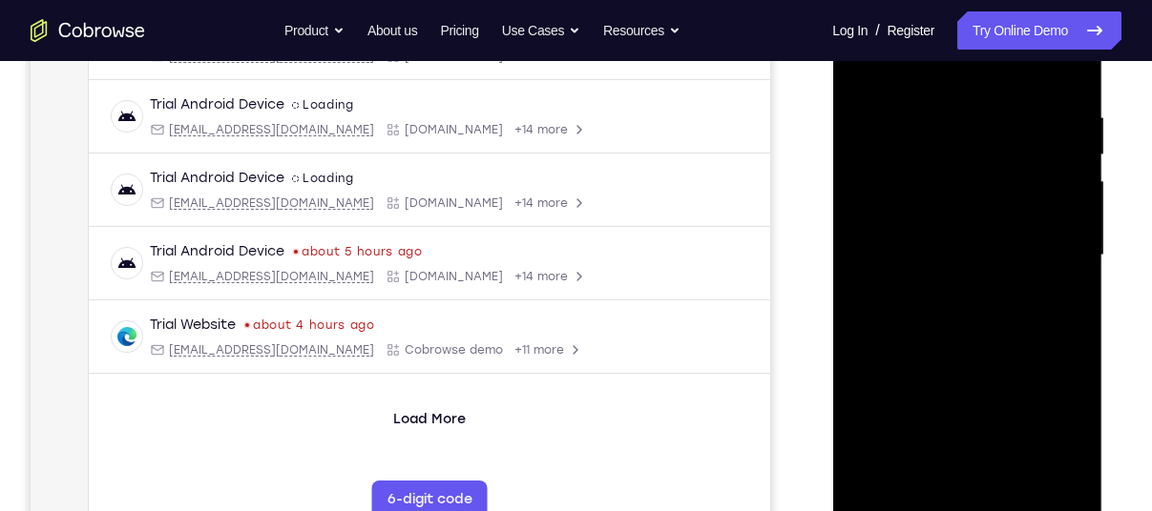
click at [984, 109] on div at bounding box center [966, 256] width 240 height 534
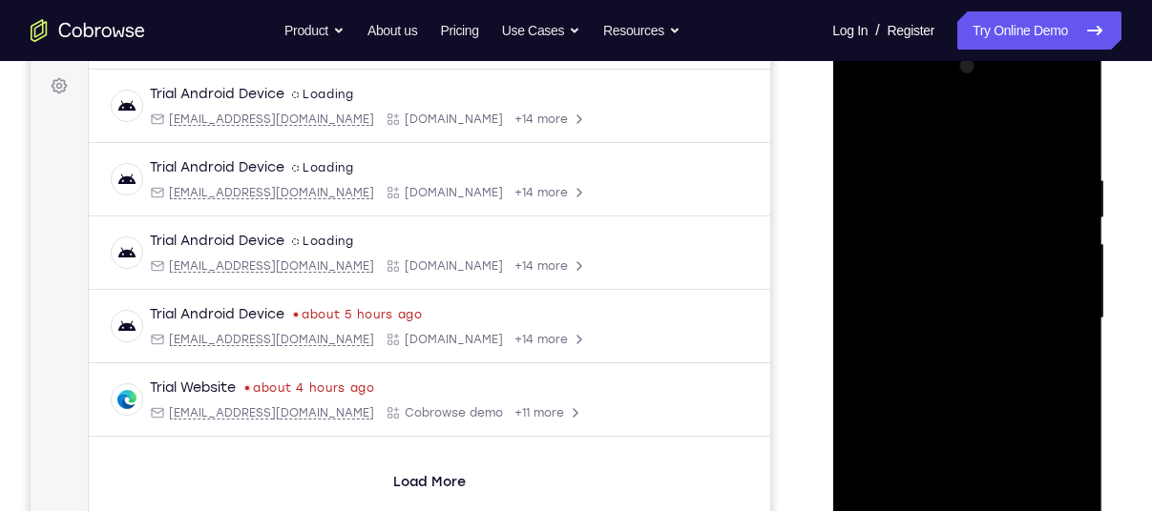
scroll to position [273, 0]
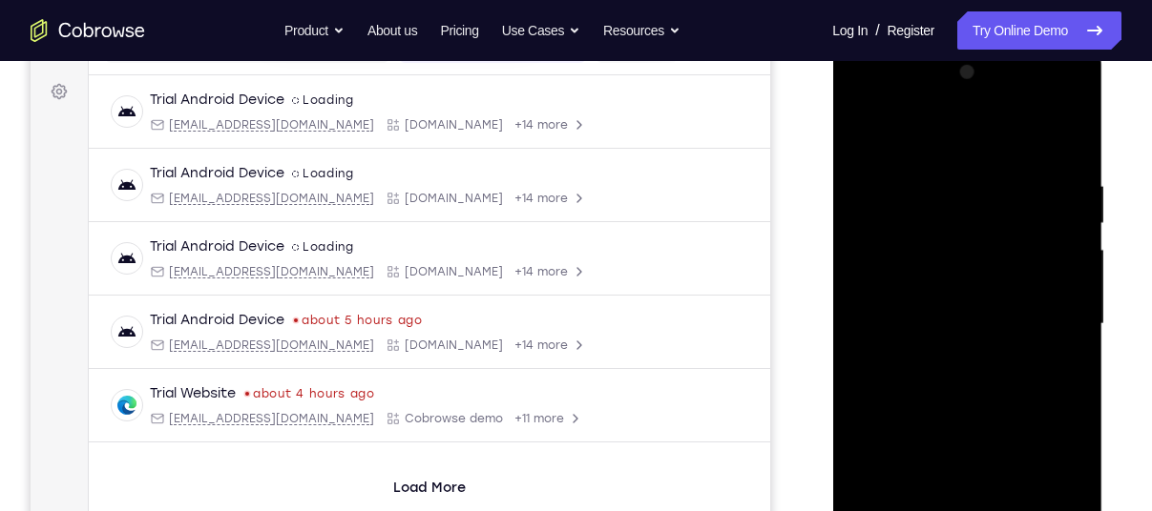
click at [1066, 142] on div at bounding box center [966, 324] width 240 height 534
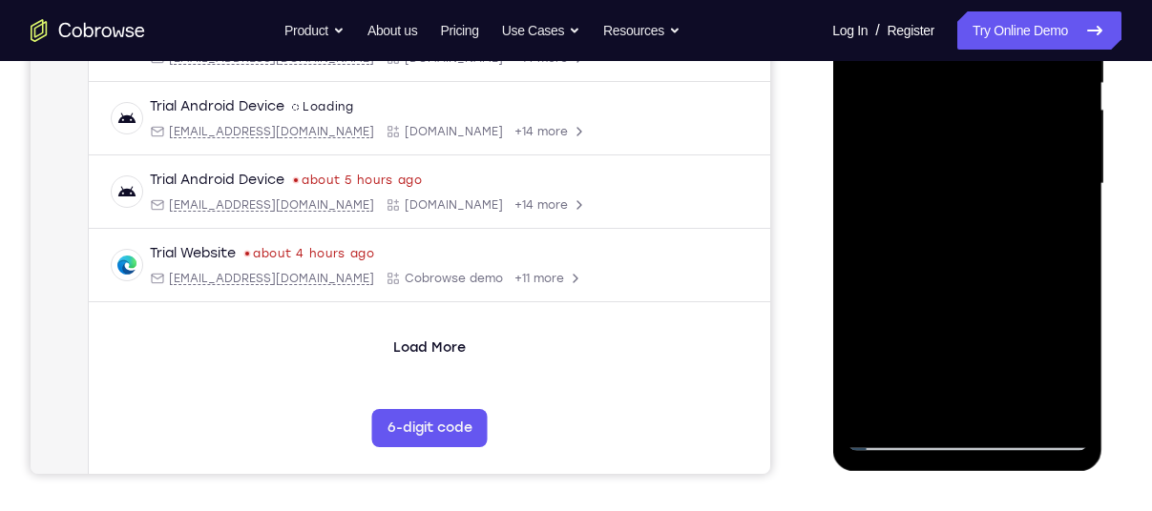
scroll to position [412, 0]
drag, startPoint x: 976, startPoint y: 219, endPoint x: 1007, endPoint y: 159, distance: 66.6
click at [1007, 159] on div at bounding box center [966, 185] width 240 height 534
drag, startPoint x: 964, startPoint y: 278, endPoint x: 1053, endPoint y: 133, distance: 170.5
click at [1053, 133] on div at bounding box center [966, 185] width 240 height 534
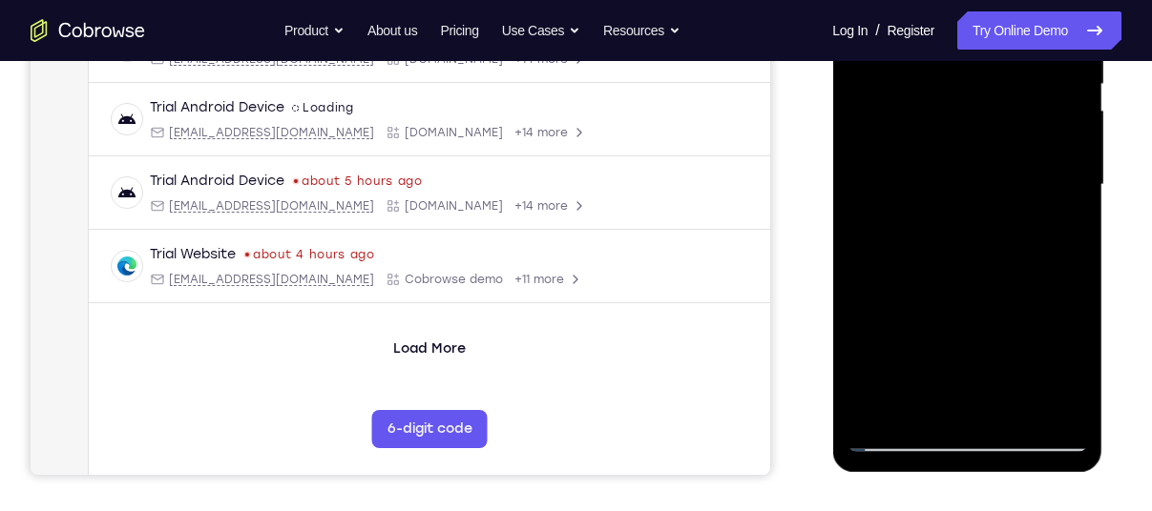
scroll to position [420, 0]
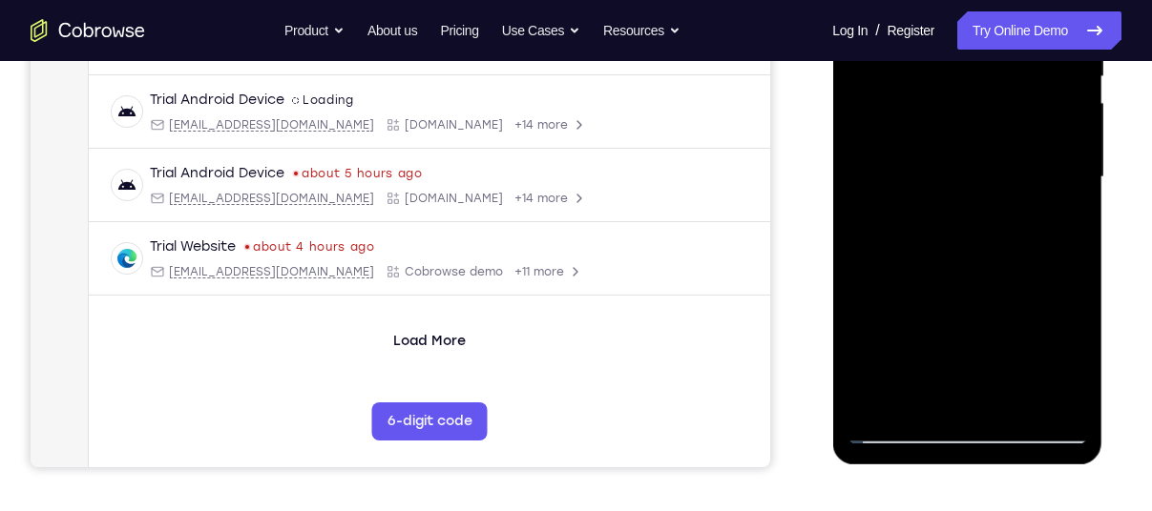
drag, startPoint x: 1009, startPoint y: 241, endPoint x: 1031, endPoint y: 181, distance: 64.0
click at [1031, 181] on div at bounding box center [966, 177] width 240 height 534
click at [1069, 303] on div at bounding box center [966, 177] width 240 height 534
drag, startPoint x: 948, startPoint y: 315, endPoint x: 1003, endPoint y: 198, distance: 128.9
click at [1003, 198] on div at bounding box center [966, 177] width 240 height 534
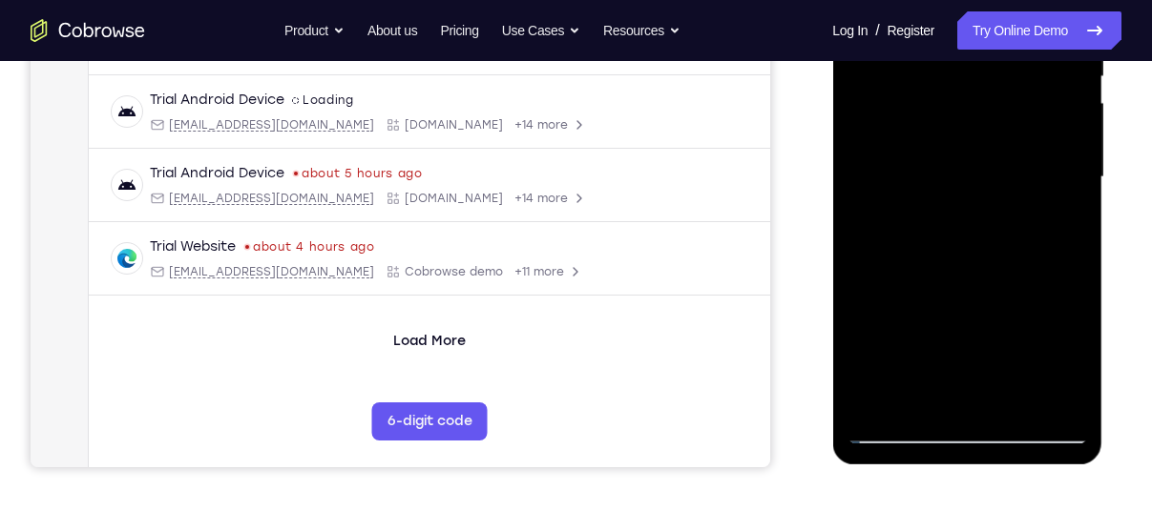
drag, startPoint x: 953, startPoint y: 281, endPoint x: 1007, endPoint y: 175, distance: 118.6
click at [1007, 175] on div at bounding box center [966, 177] width 240 height 534
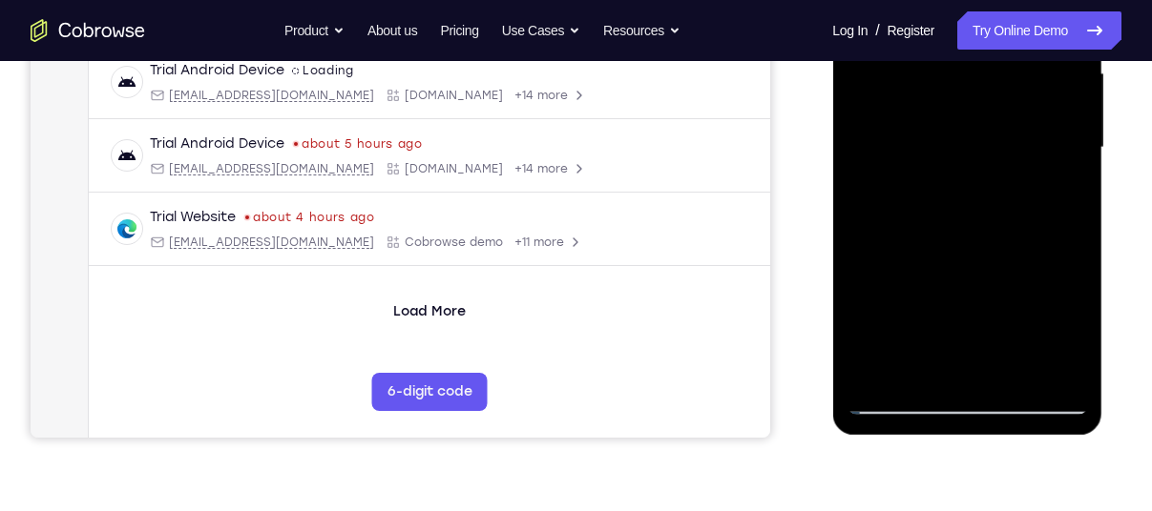
scroll to position [450, 0]
click at [1078, 229] on div at bounding box center [966, 147] width 240 height 534
click at [1072, 225] on div at bounding box center [966, 147] width 240 height 534
drag, startPoint x: 1005, startPoint y: 263, endPoint x: 1039, endPoint y: 165, distance: 104.1
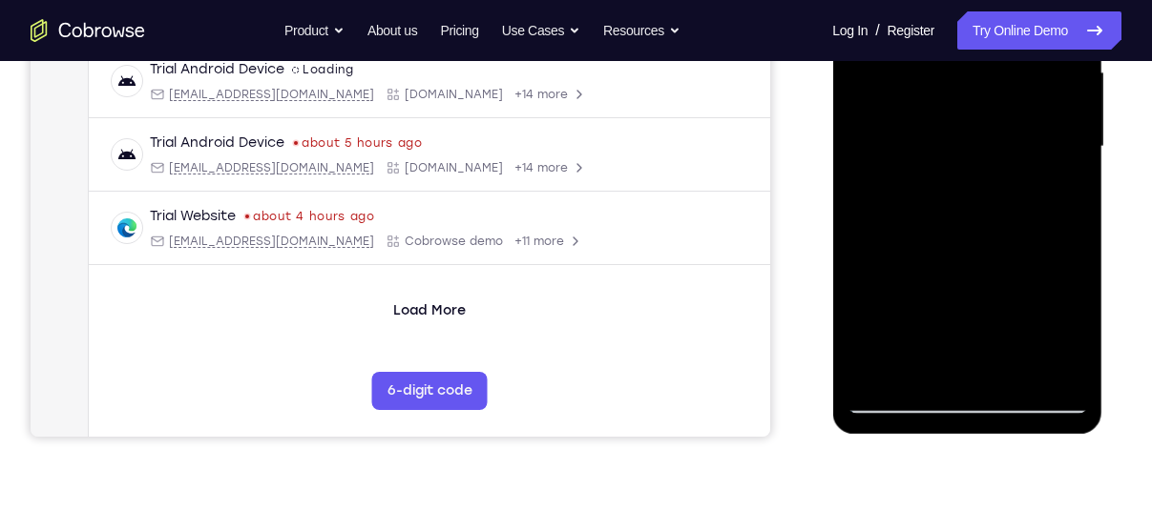
click at [1039, 165] on div at bounding box center [966, 147] width 240 height 534
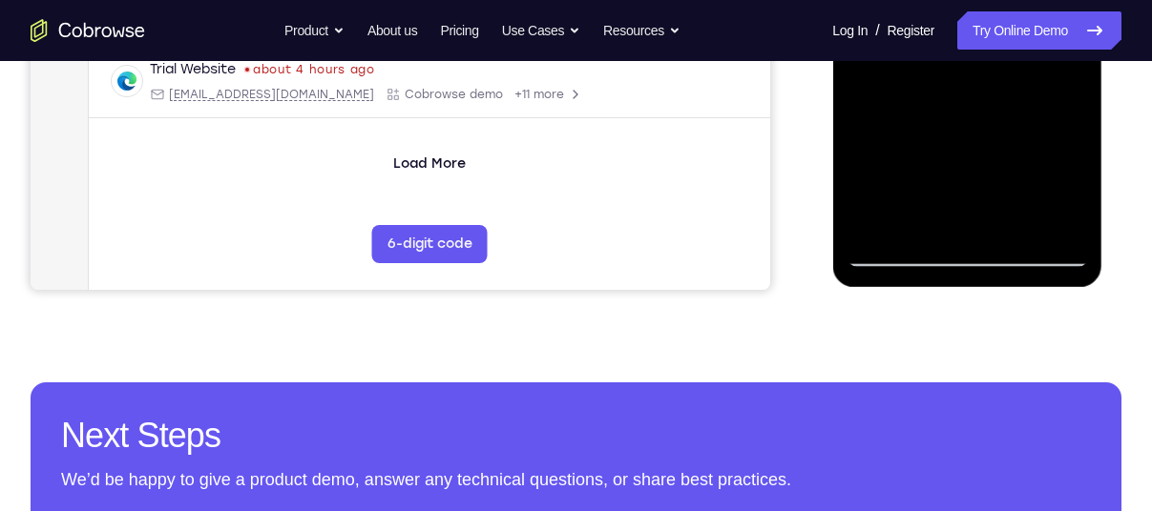
scroll to position [598, 0]
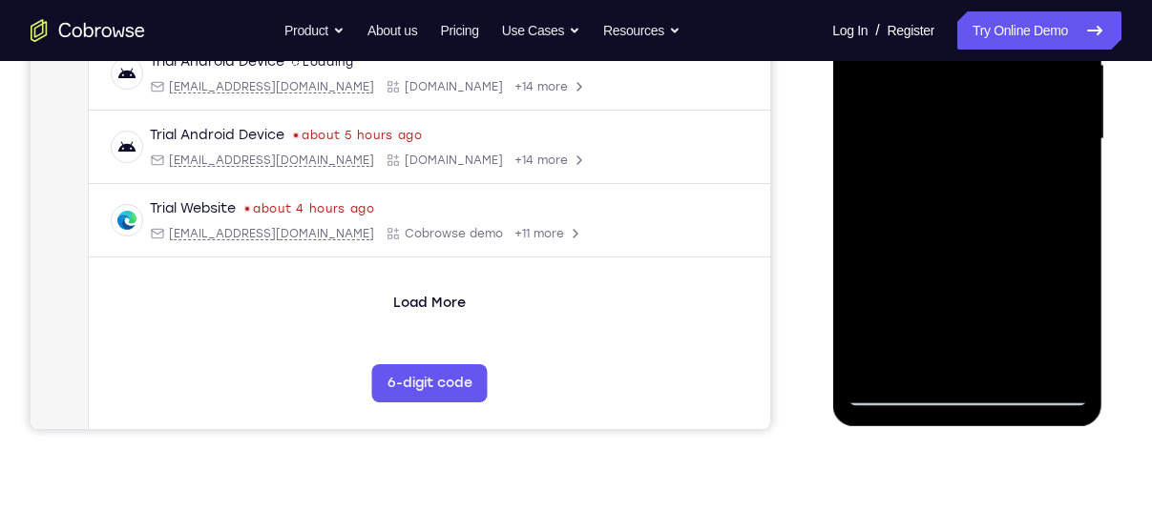
drag, startPoint x: 960, startPoint y: 264, endPoint x: 1028, endPoint y: 139, distance: 142.2
click at [1028, 139] on div at bounding box center [966, 139] width 240 height 534
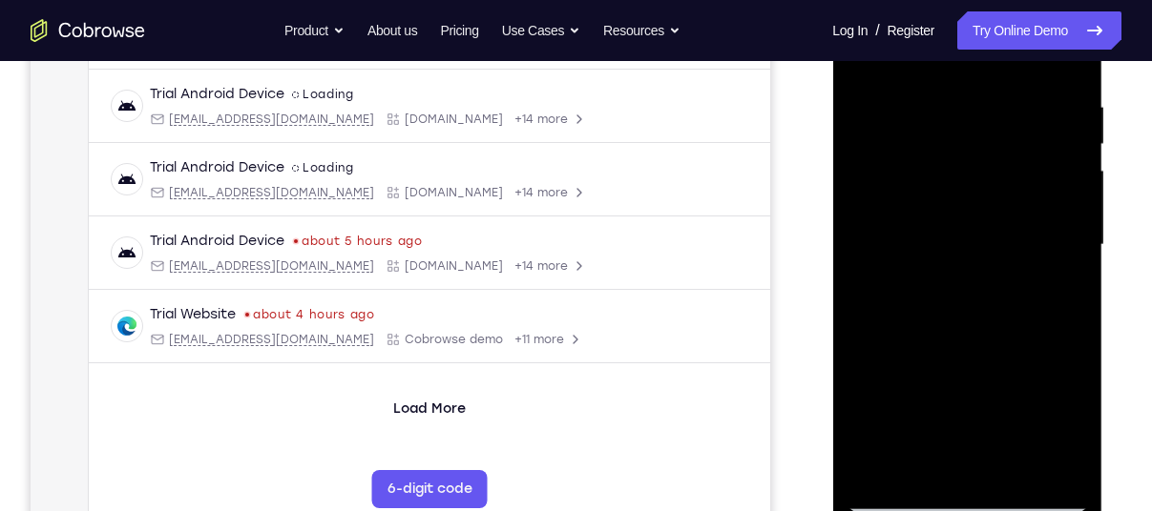
scroll to position [348, 0]
